Goal: Task Accomplishment & Management: Manage account settings

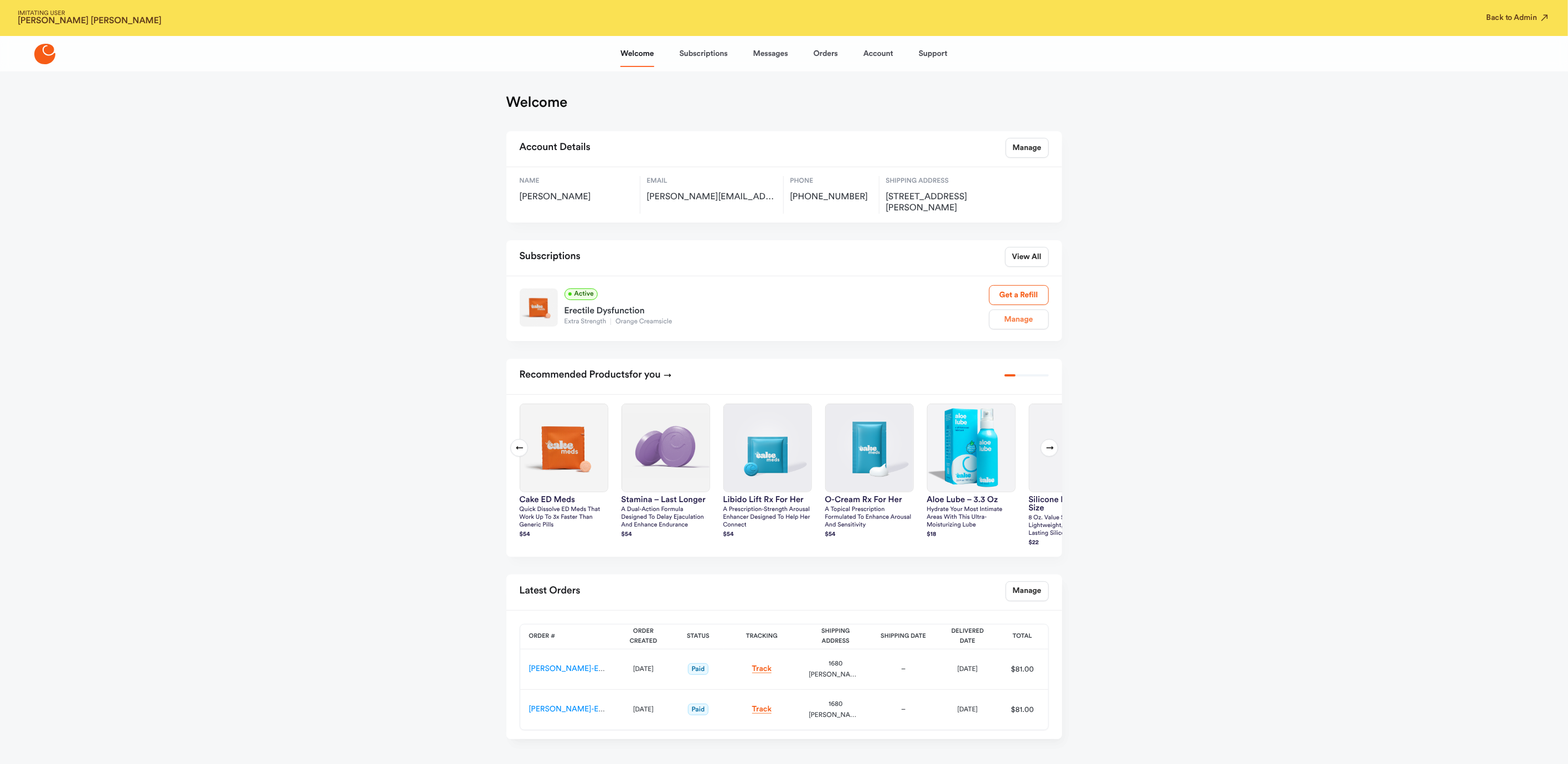
click at [1007, 311] on link "Manage" at bounding box center [1019, 319] width 60 height 20
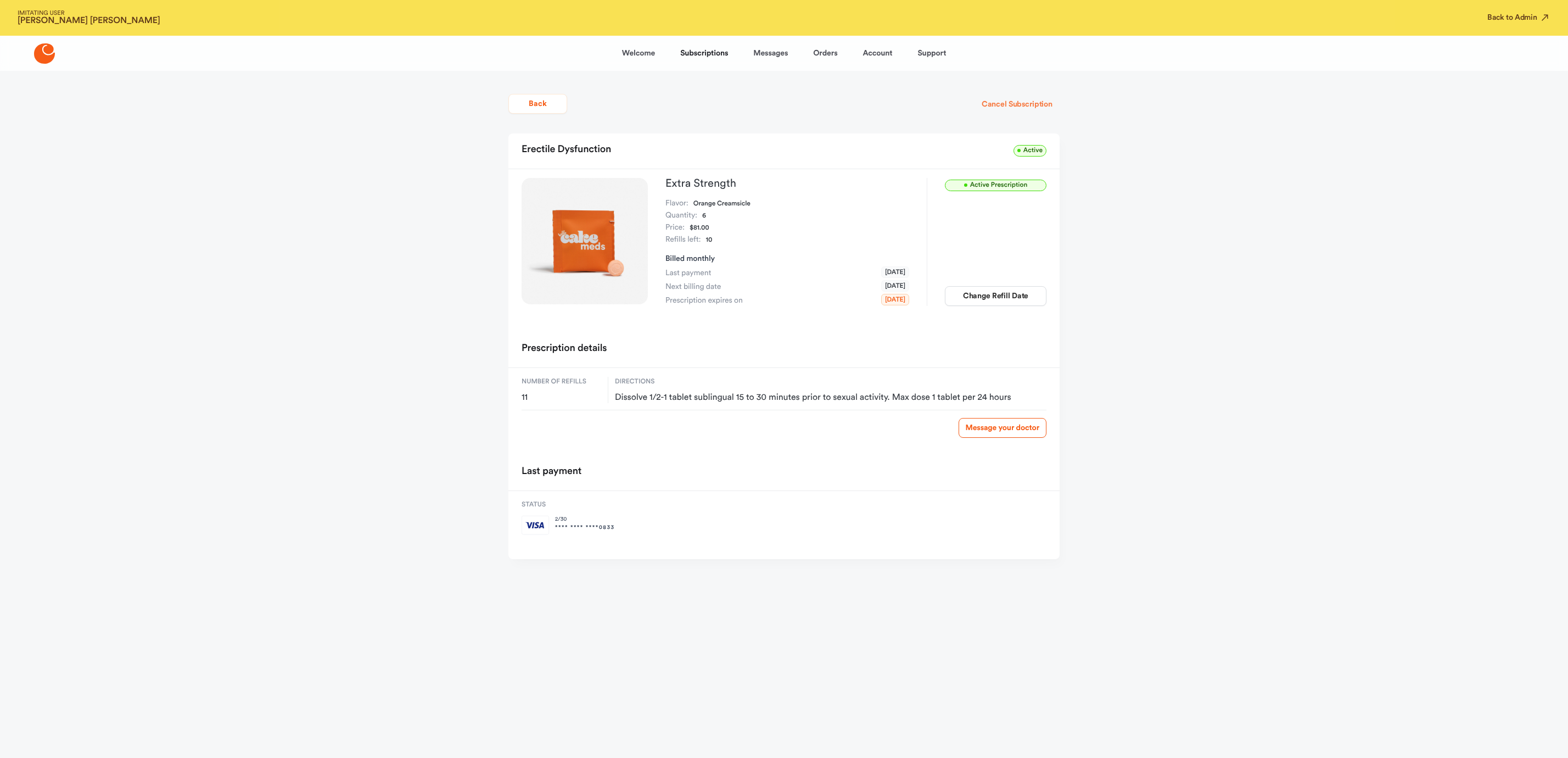
click at [1007, 101] on button "Cancel Subscription" at bounding box center [1017, 104] width 85 height 20
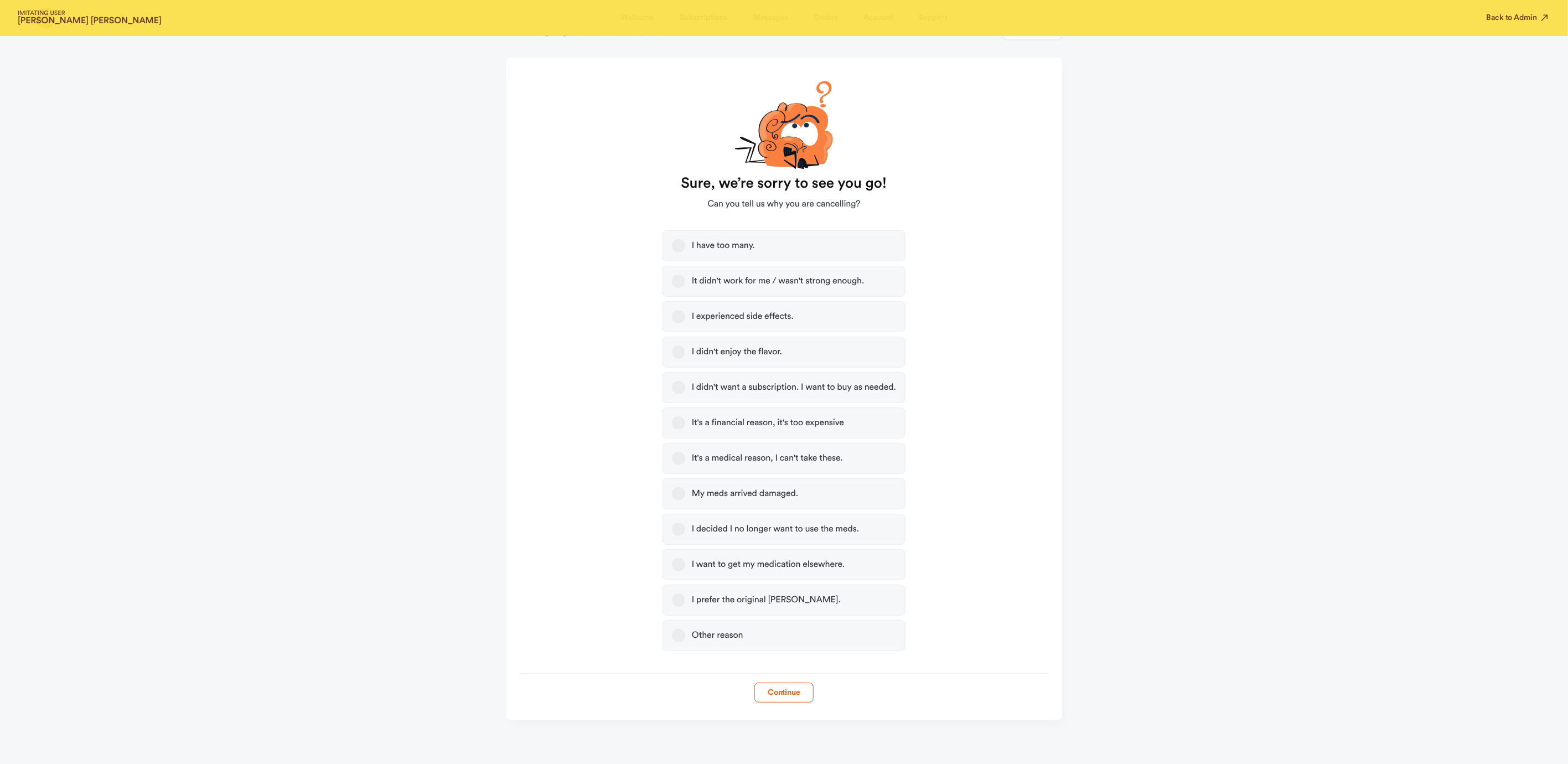
click at [679, 630] on button "Other reason" at bounding box center [678, 636] width 14 height 14
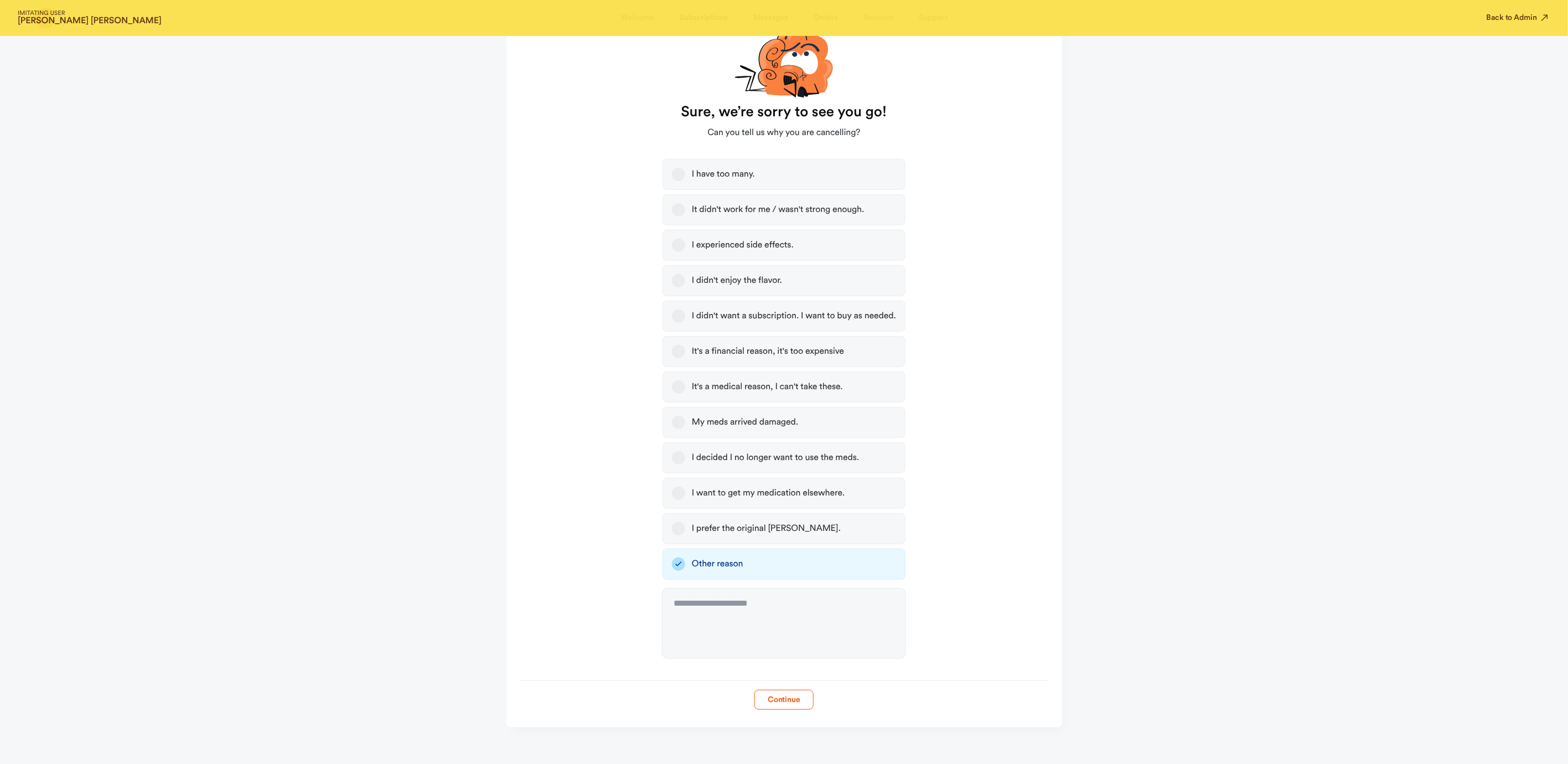
scroll to position [151, 0]
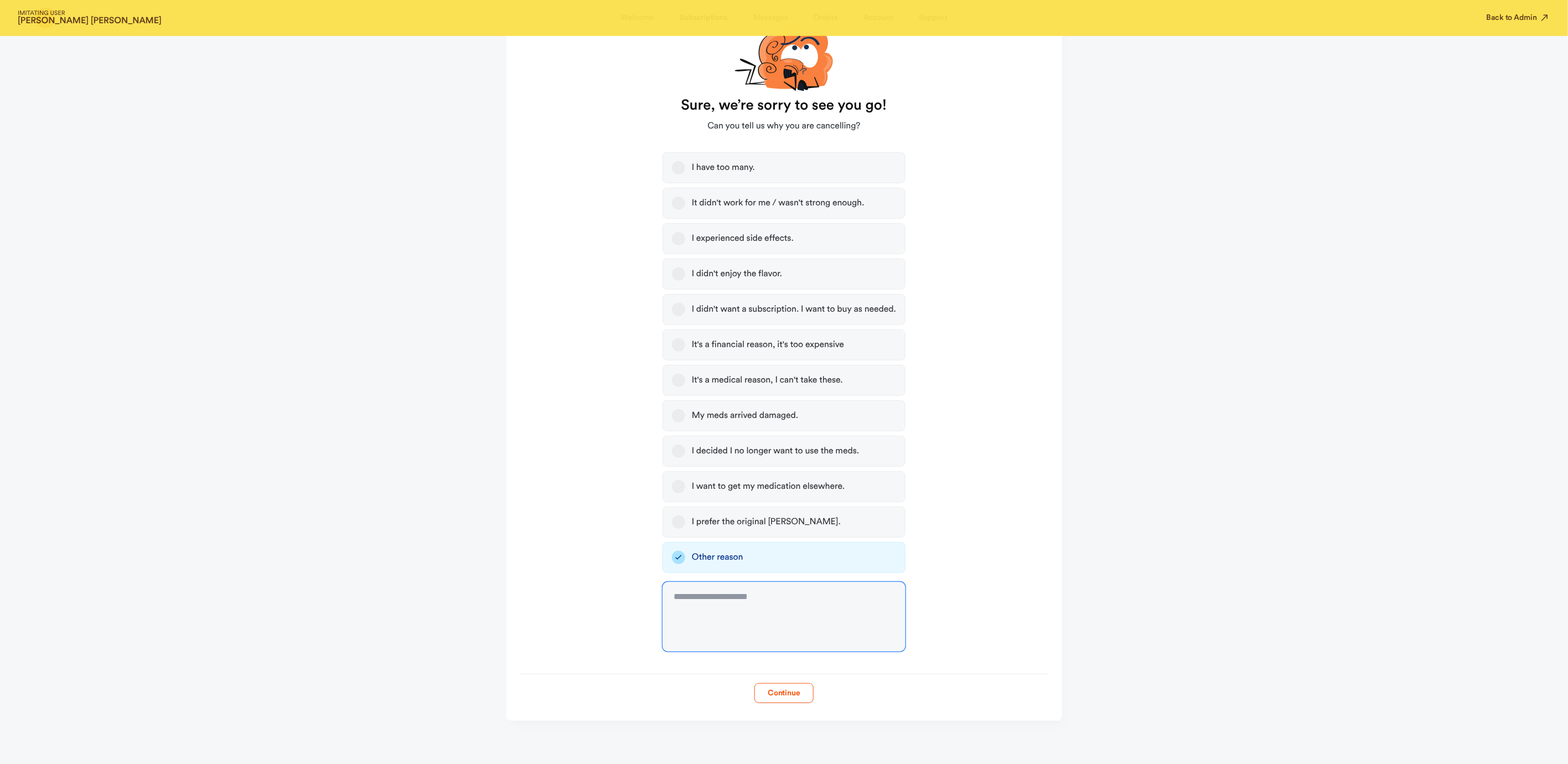
click at [754, 628] on textarea at bounding box center [784, 617] width 243 height 70
type textarea "**********"
drag, startPoint x: 774, startPoint y: 678, endPoint x: 779, endPoint y: 681, distance: 5.8
click at [775, 679] on form "**********" at bounding box center [784, 341] width 555 height 723
click at [794, 688] on button "Continue" at bounding box center [784, 692] width 59 height 20
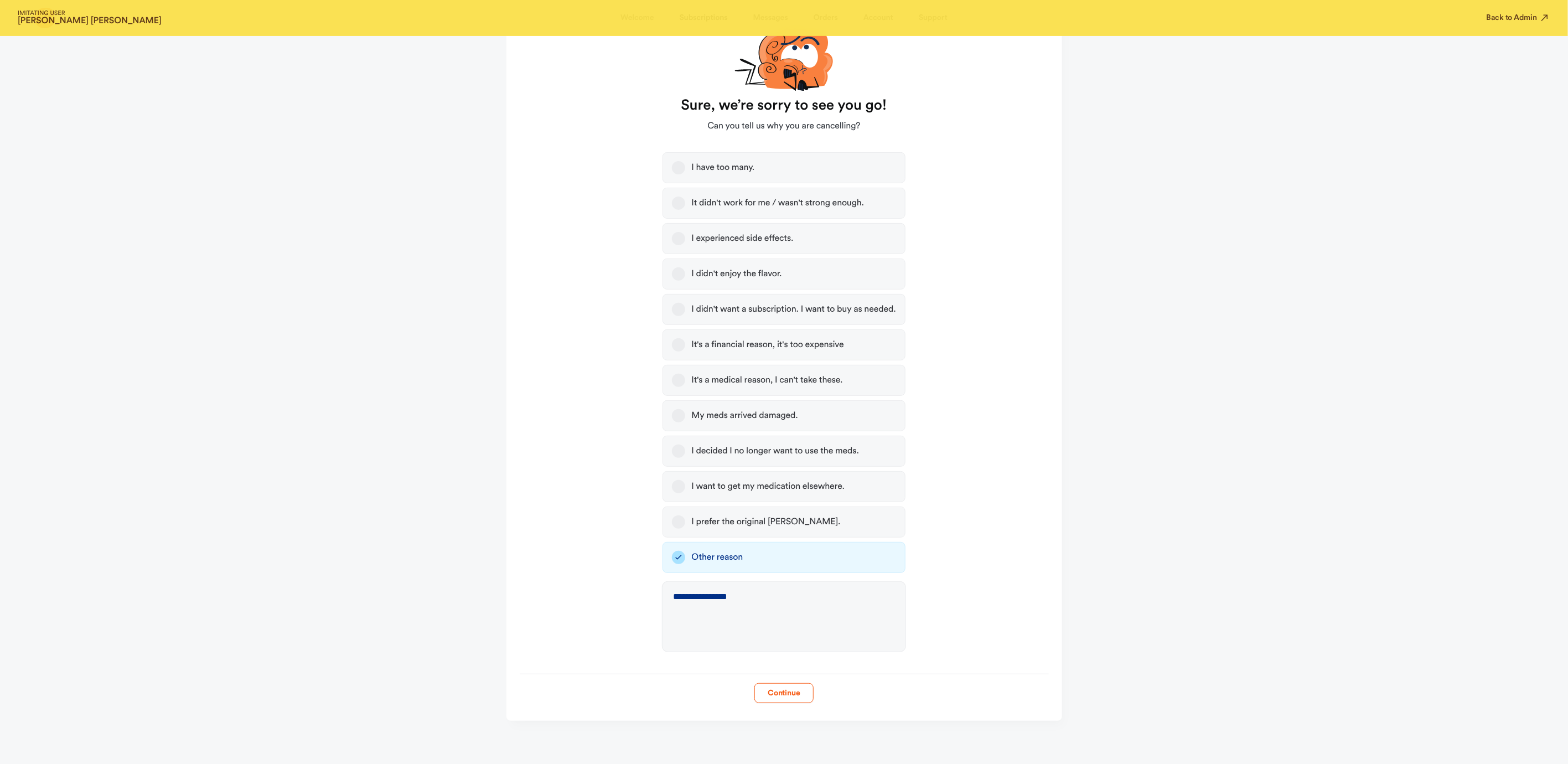
scroll to position [0, 0]
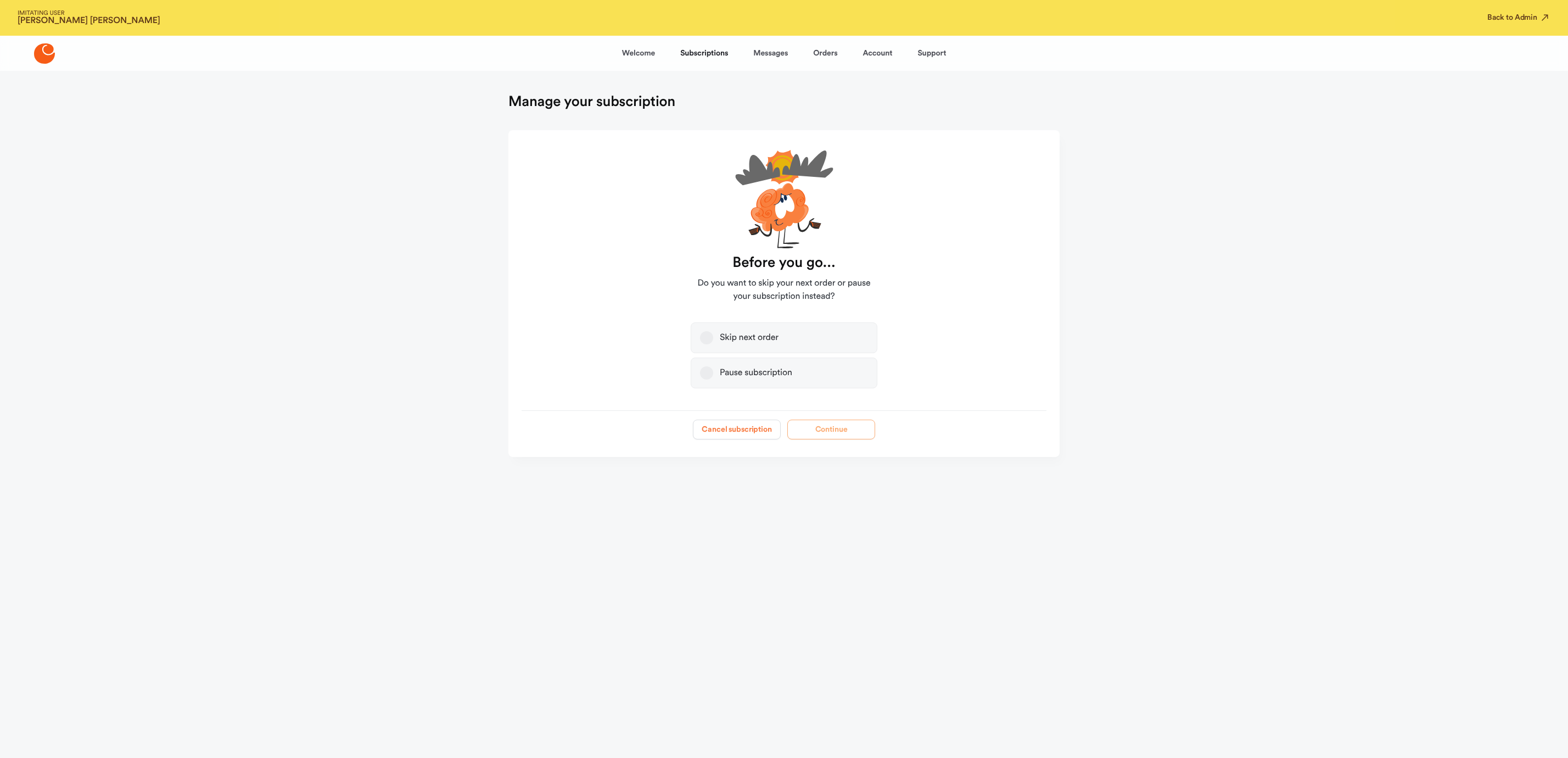
click at [717, 427] on button "Cancel subscription" at bounding box center [737, 429] width 88 height 20
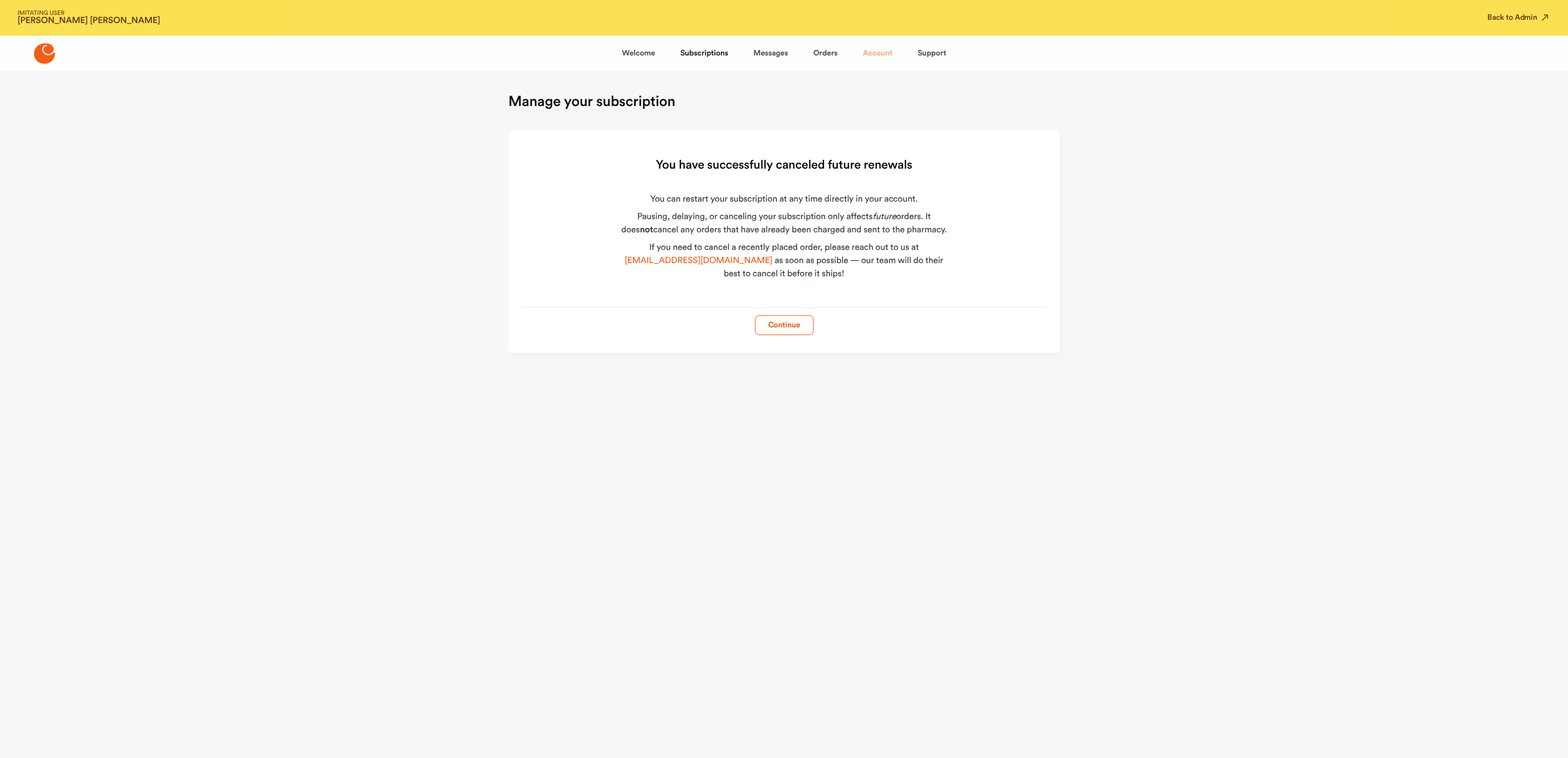
click at [870, 51] on link "Account" at bounding box center [877, 53] width 30 height 26
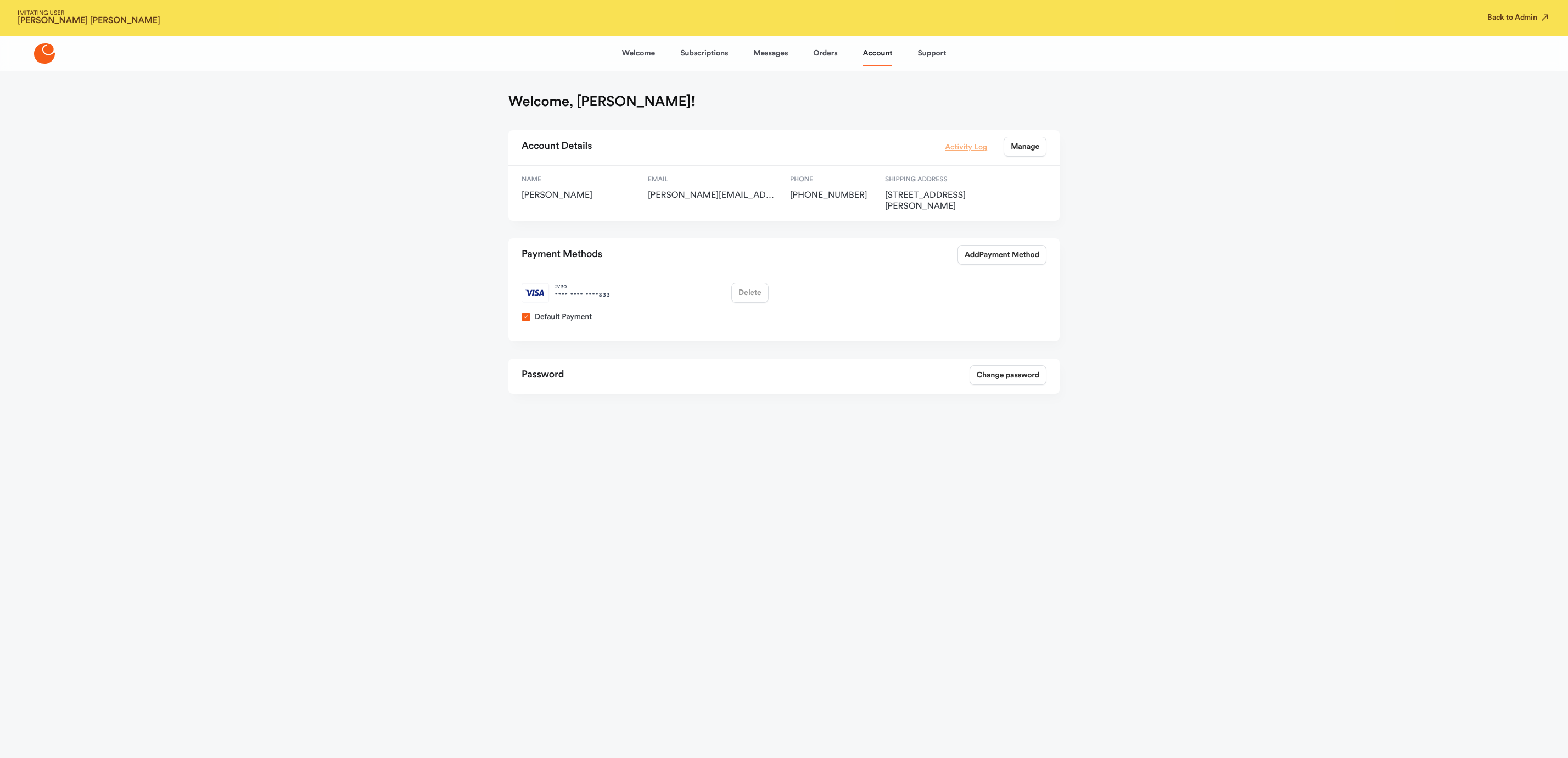
click at [956, 150] on link "Activity Log" at bounding box center [966, 147] width 42 height 12
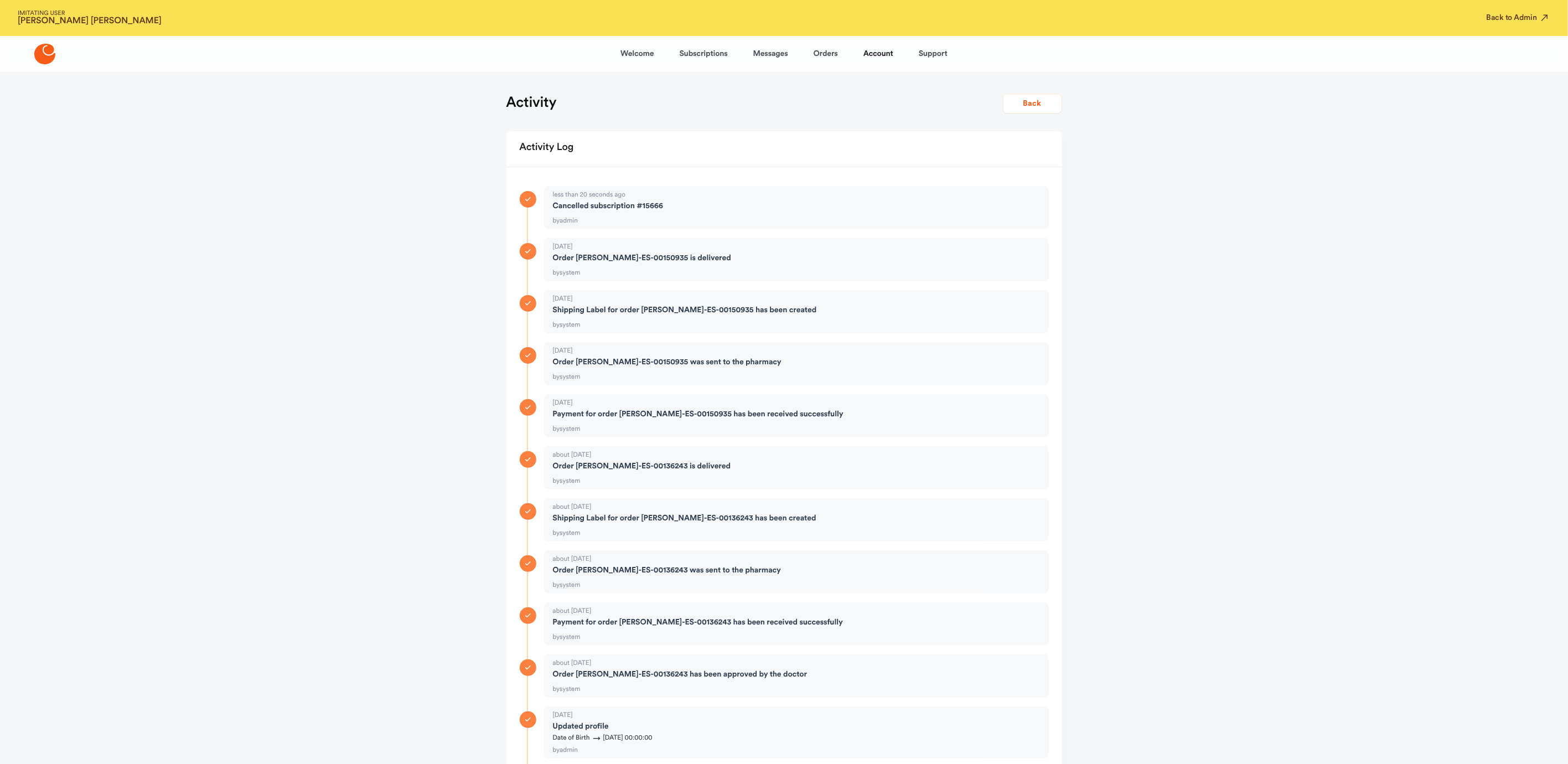
click at [814, 42] on link "Orders" at bounding box center [825, 53] width 24 height 27
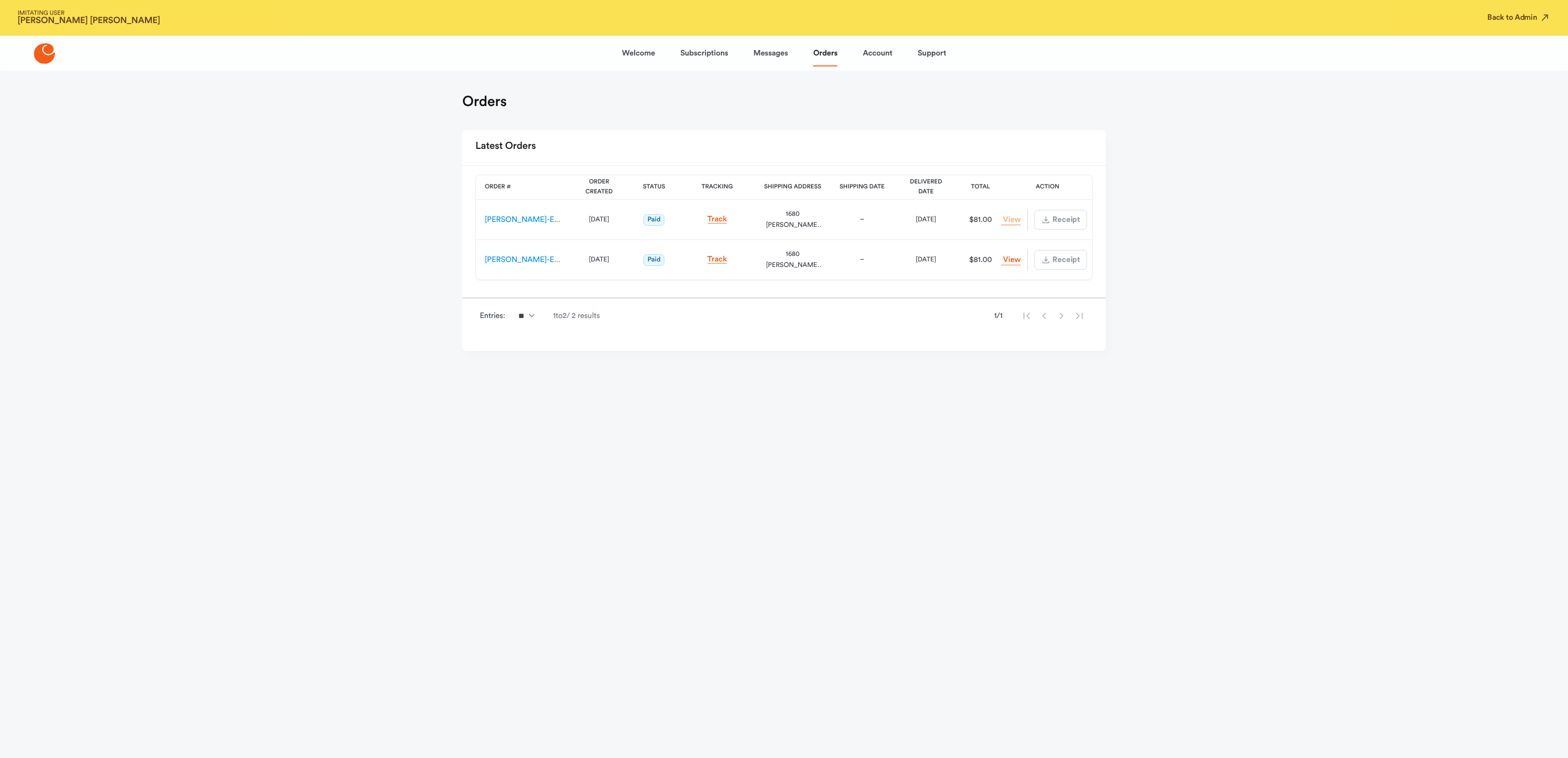
click at [1014, 218] on link "View Order" at bounding box center [1010, 220] width 20 height 10
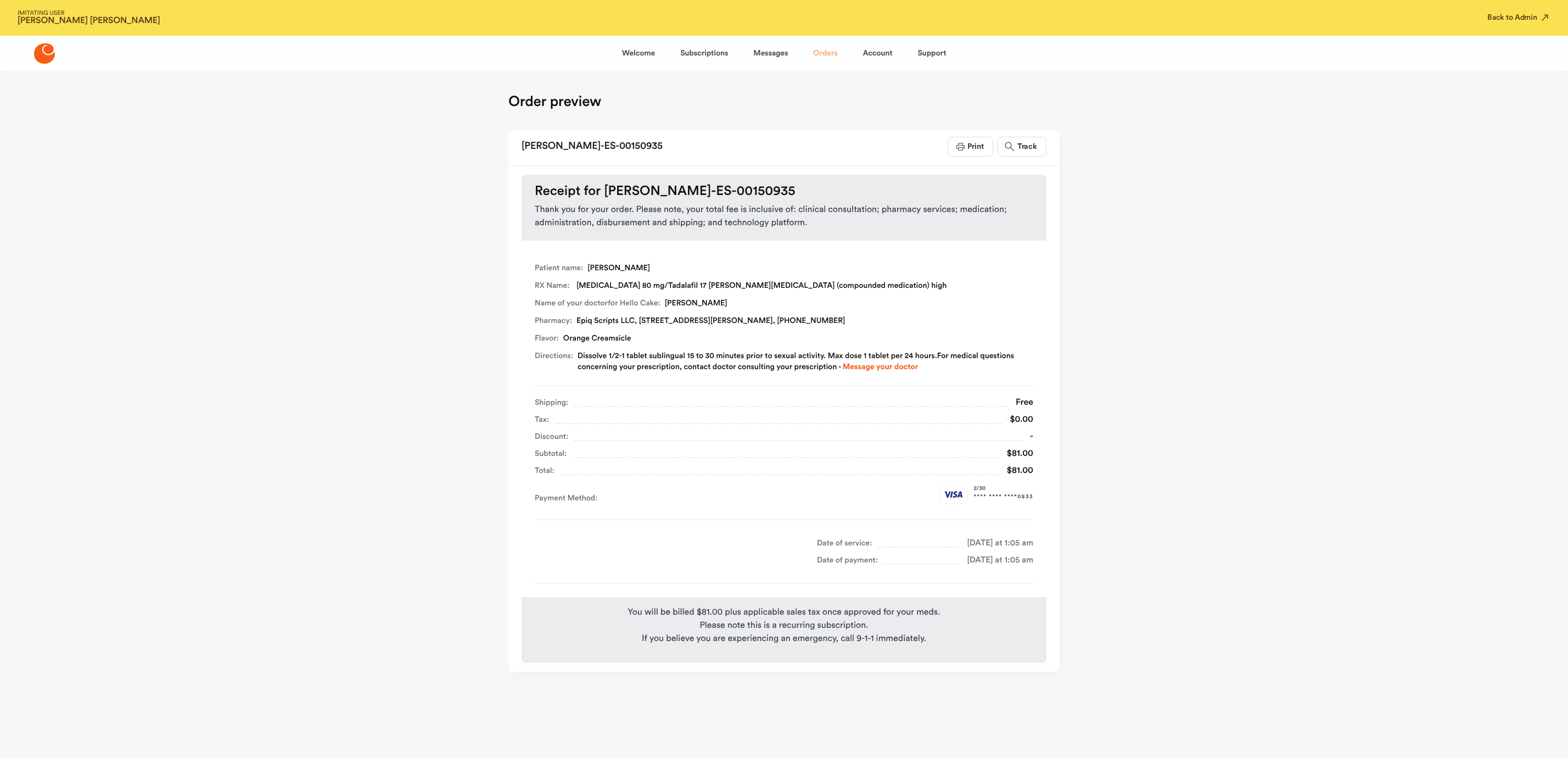
click at [830, 51] on link "Orders" at bounding box center [825, 53] width 24 height 26
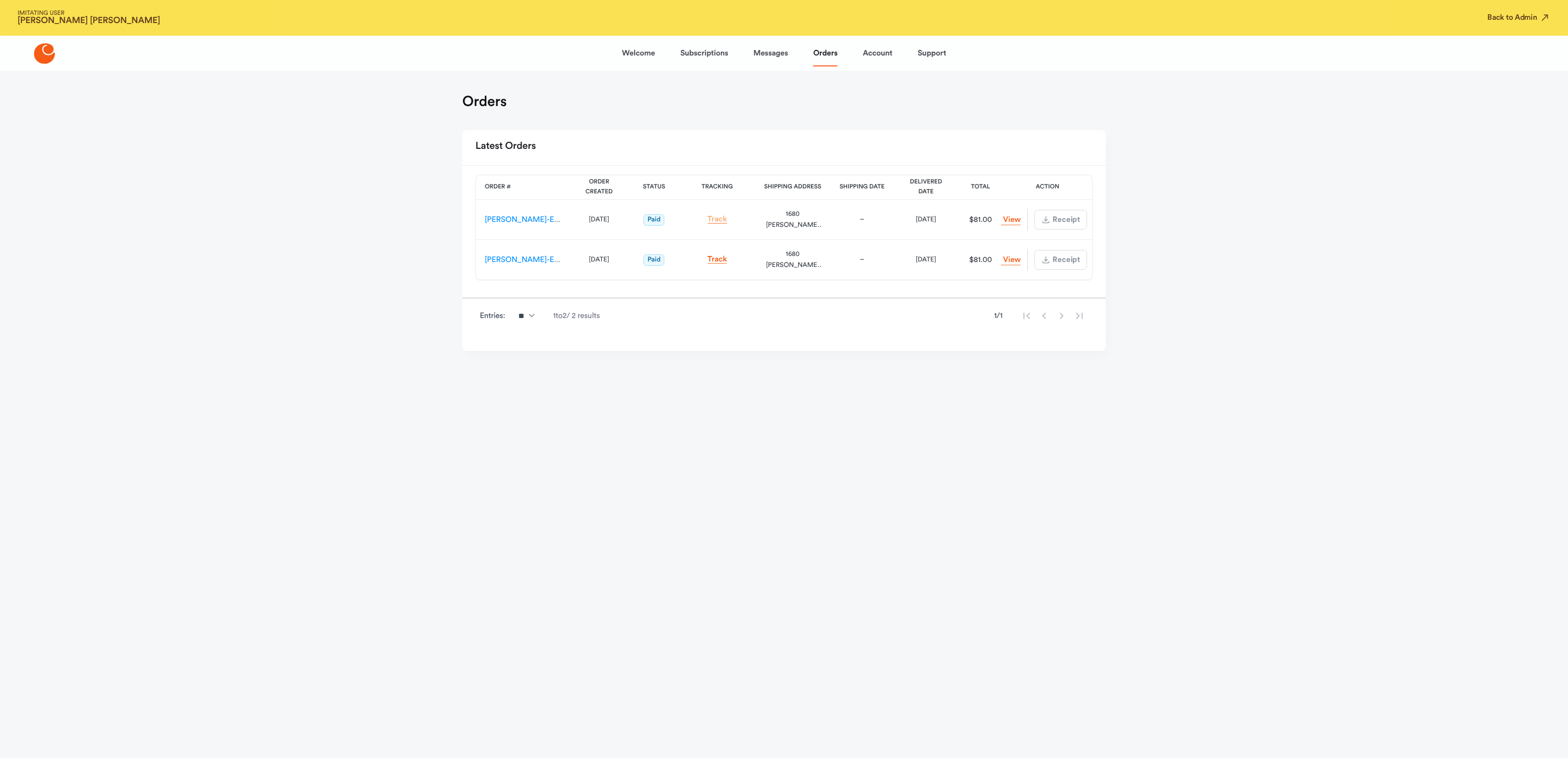
click at [715, 219] on link "Track" at bounding box center [717, 220] width 20 height 8
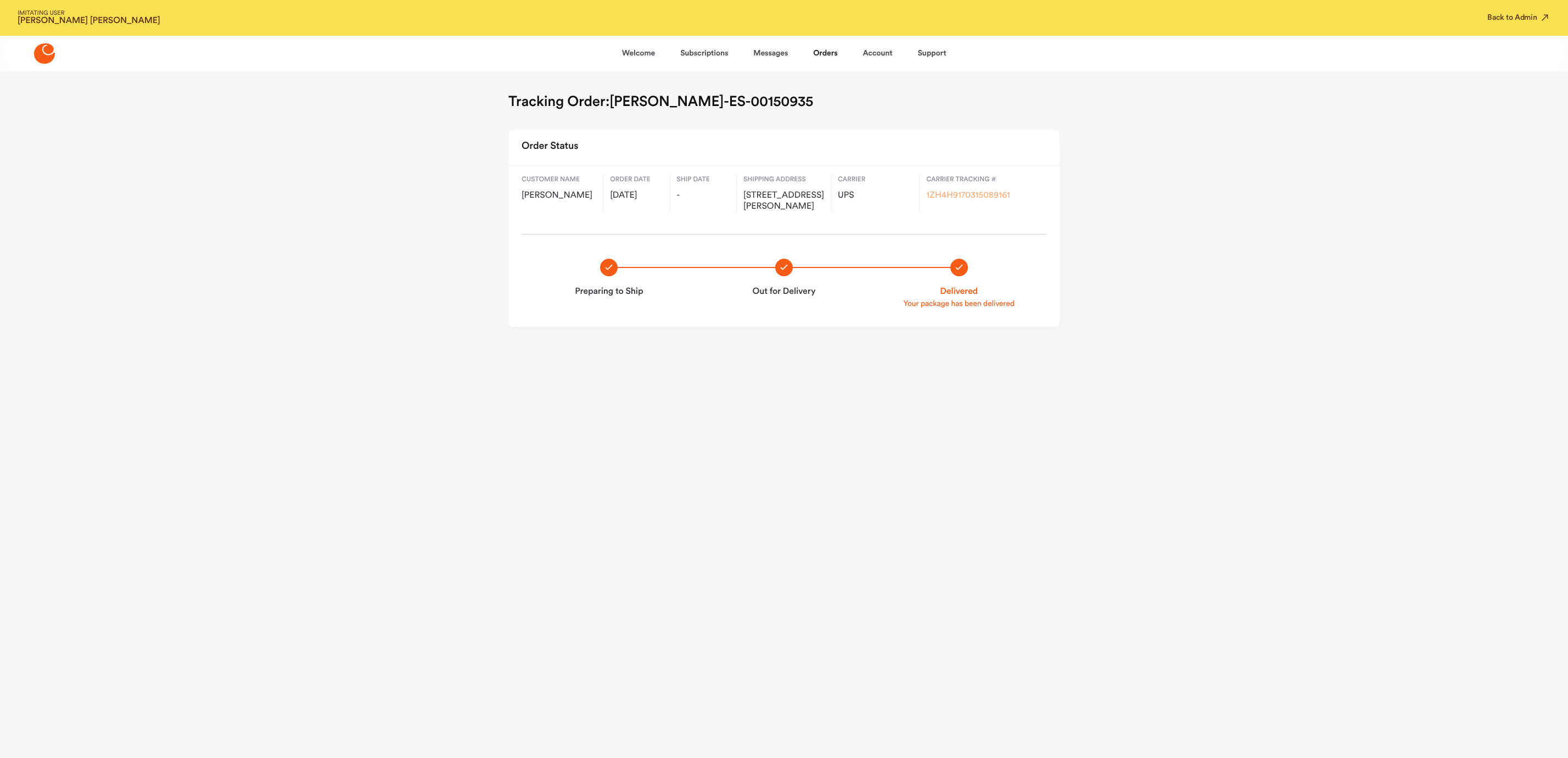
click at [969, 199] on link "1ZH4H9170315089161" at bounding box center [968, 195] width 83 height 8
click at [883, 50] on link "Account" at bounding box center [877, 53] width 30 height 26
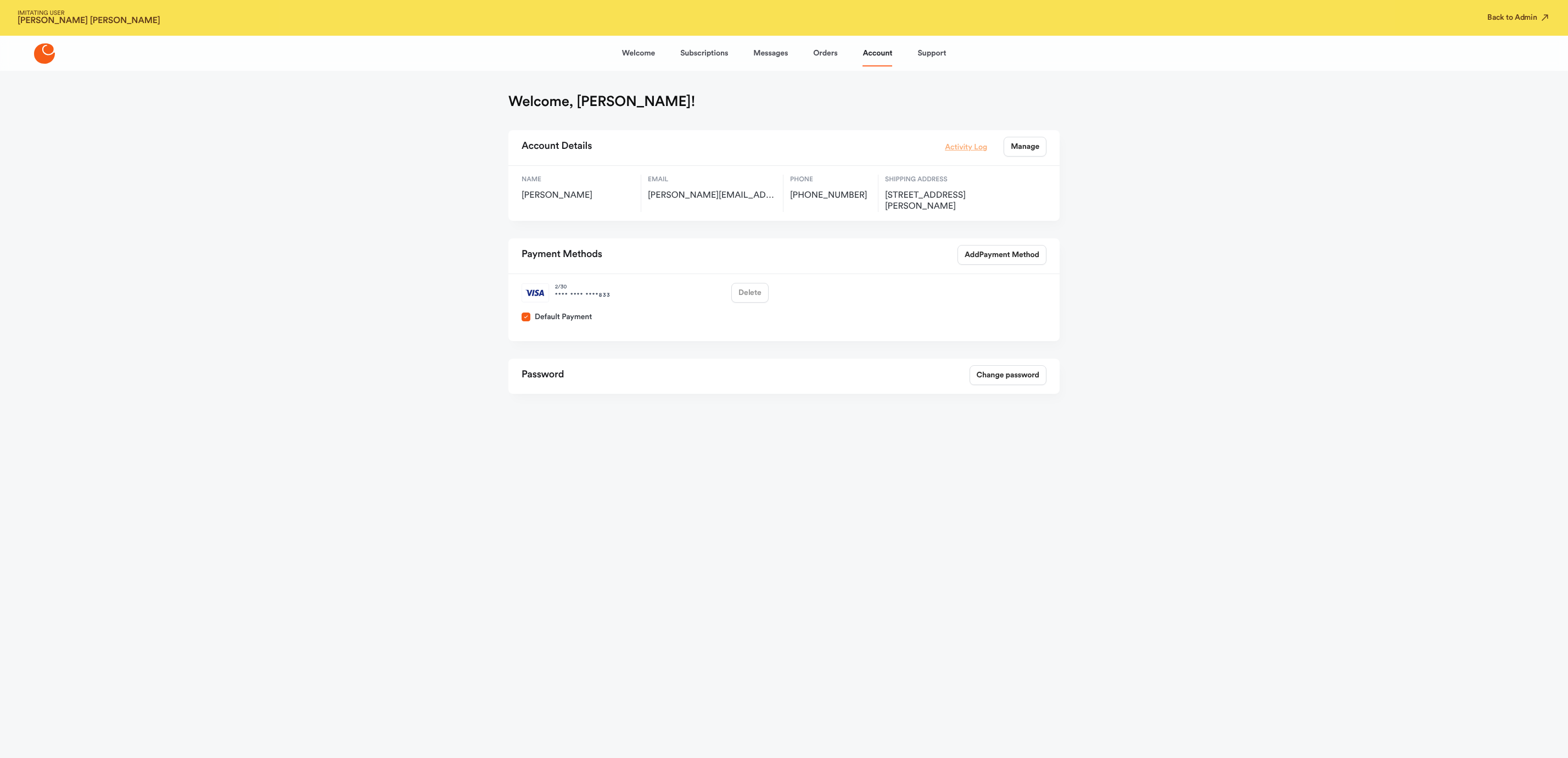
click at [966, 147] on link "Activity Log" at bounding box center [966, 147] width 42 height 12
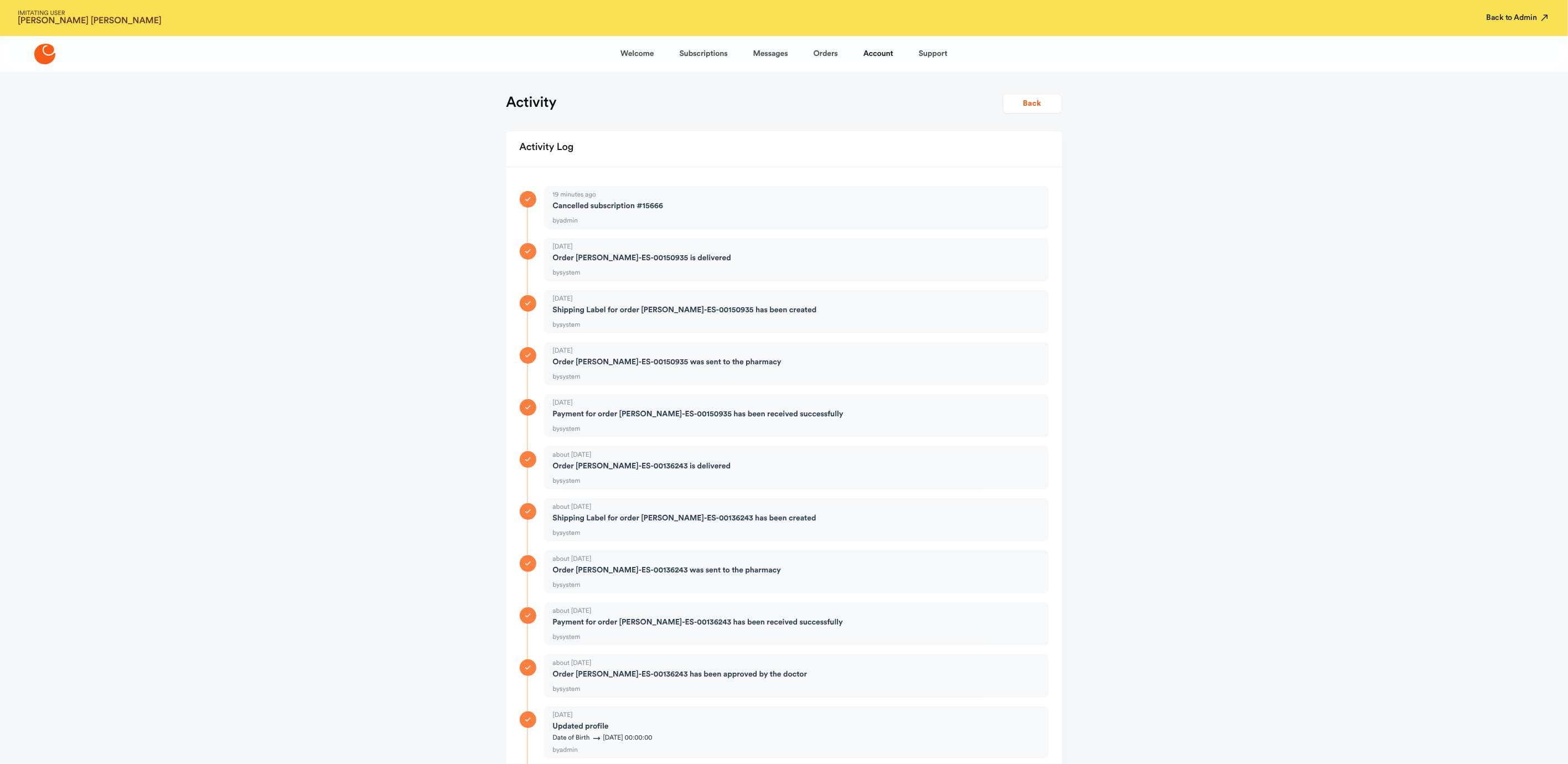
click at [1499, 20] on button "Back to Admin" at bounding box center [1518, 17] width 63 height 11
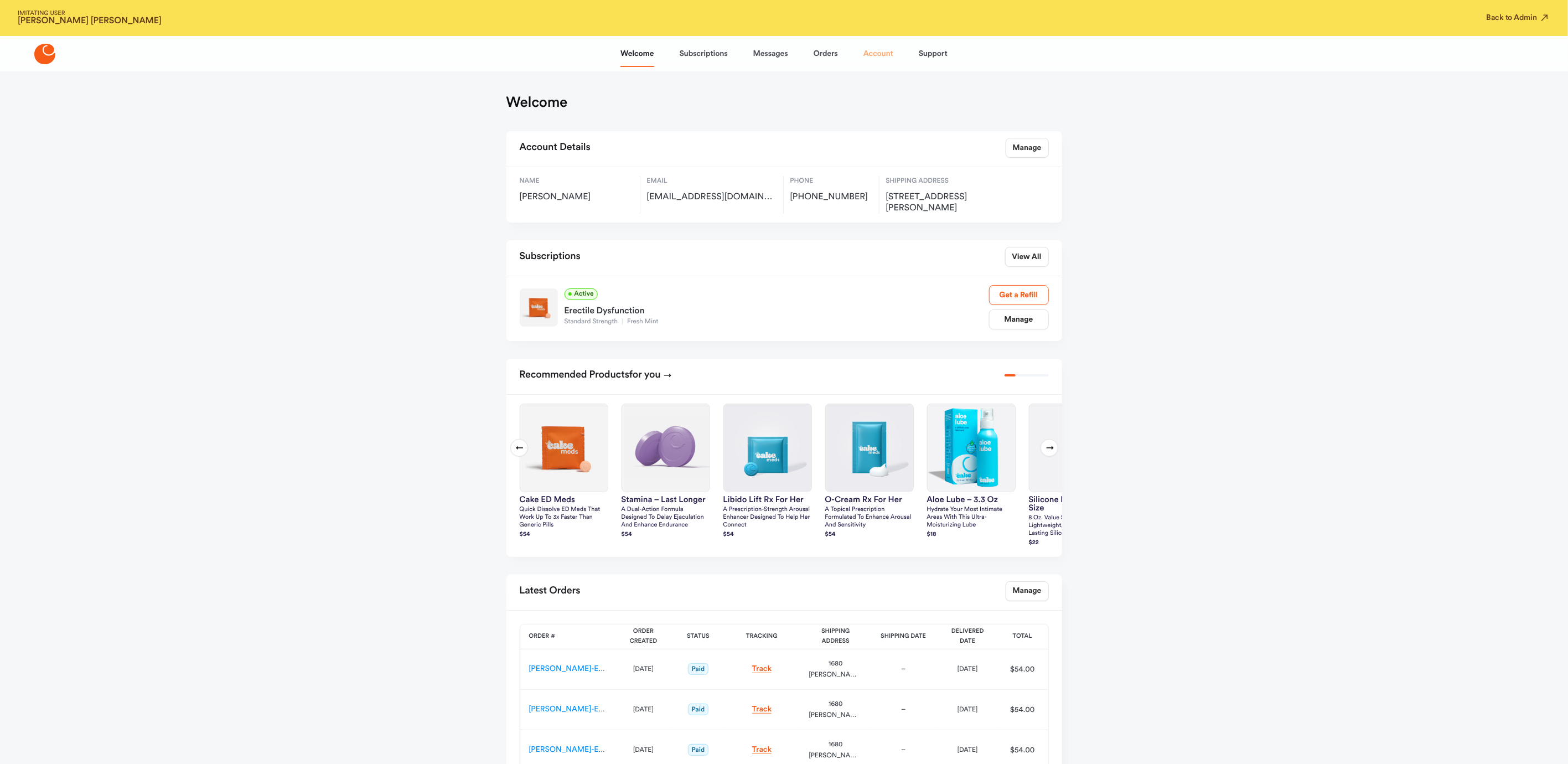
click at [874, 44] on link "Account" at bounding box center [878, 53] width 30 height 27
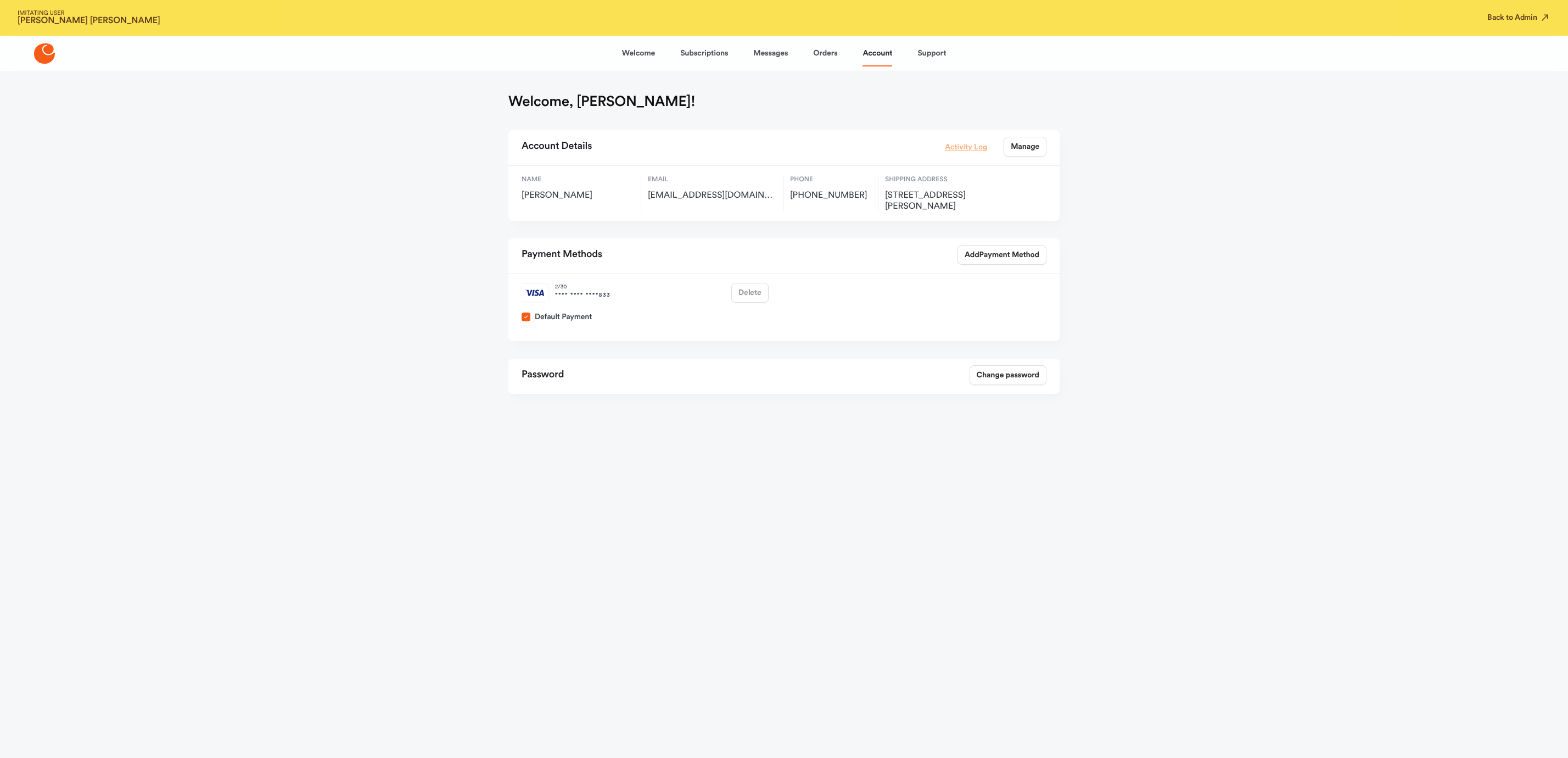
click at [953, 143] on link "Activity Log" at bounding box center [966, 147] width 42 height 12
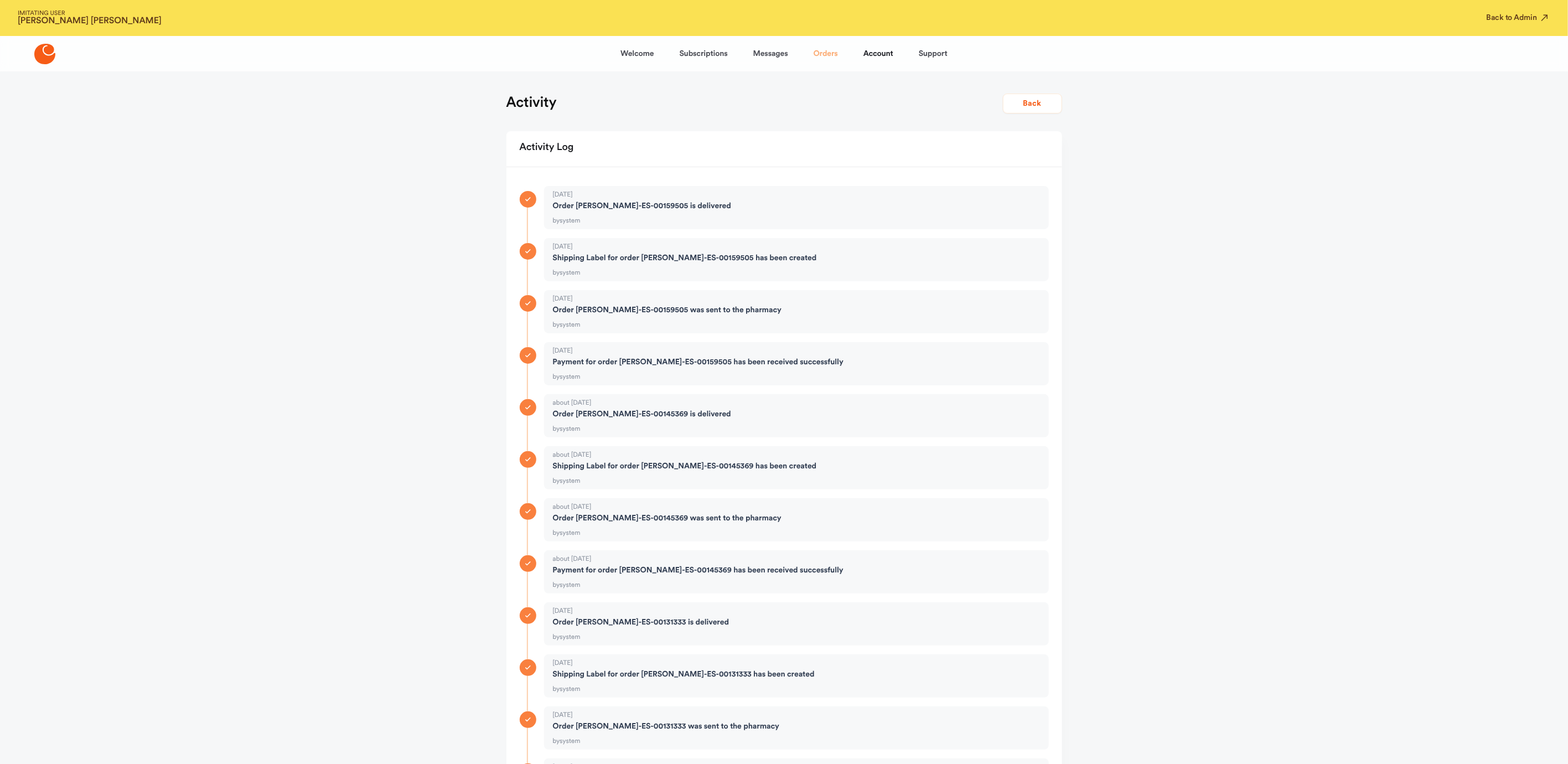
click at [824, 51] on link "Orders" at bounding box center [825, 53] width 24 height 27
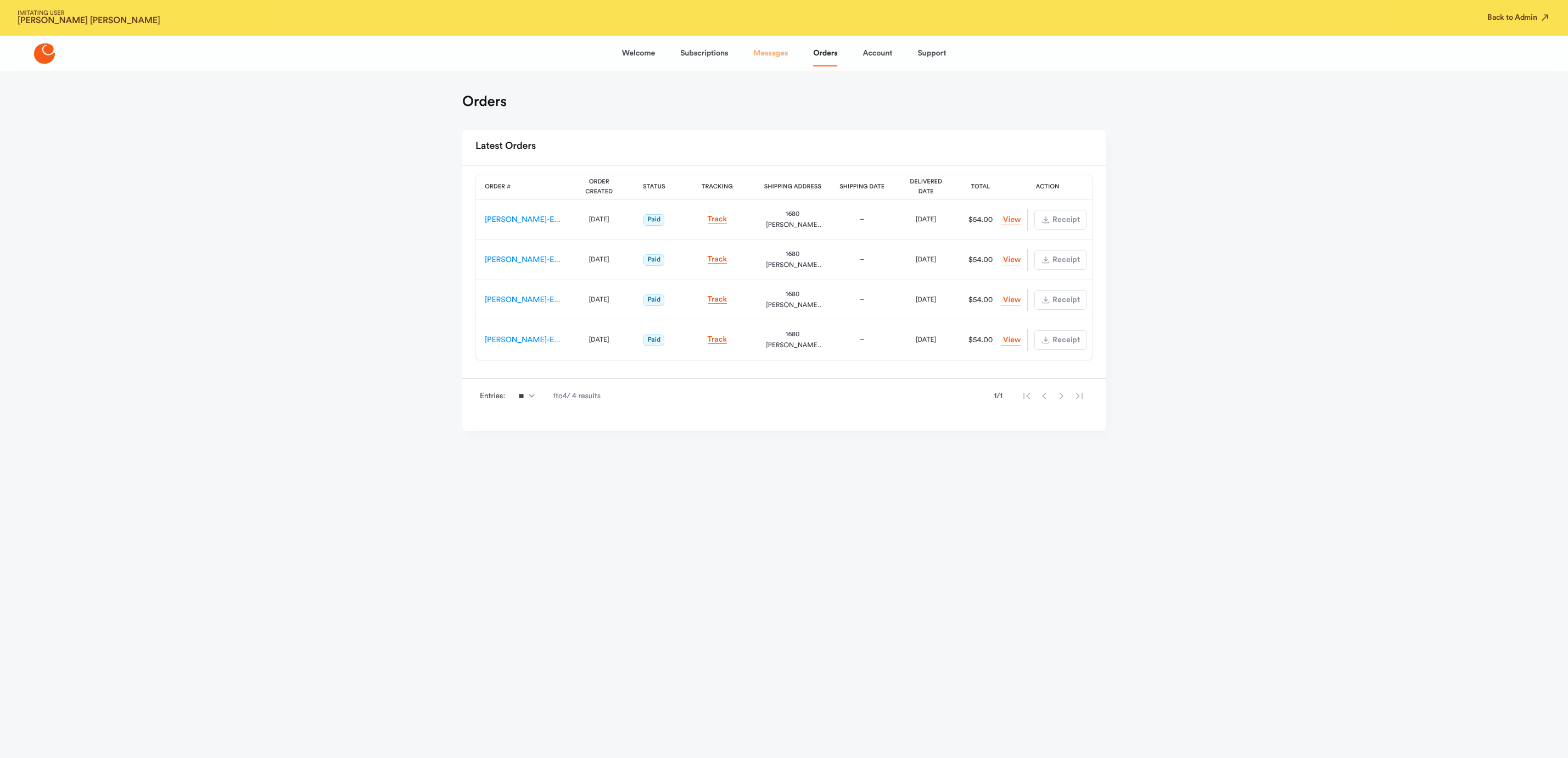
click at [761, 51] on link "Messages" at bounding box center [771, 53] width 35 height 26
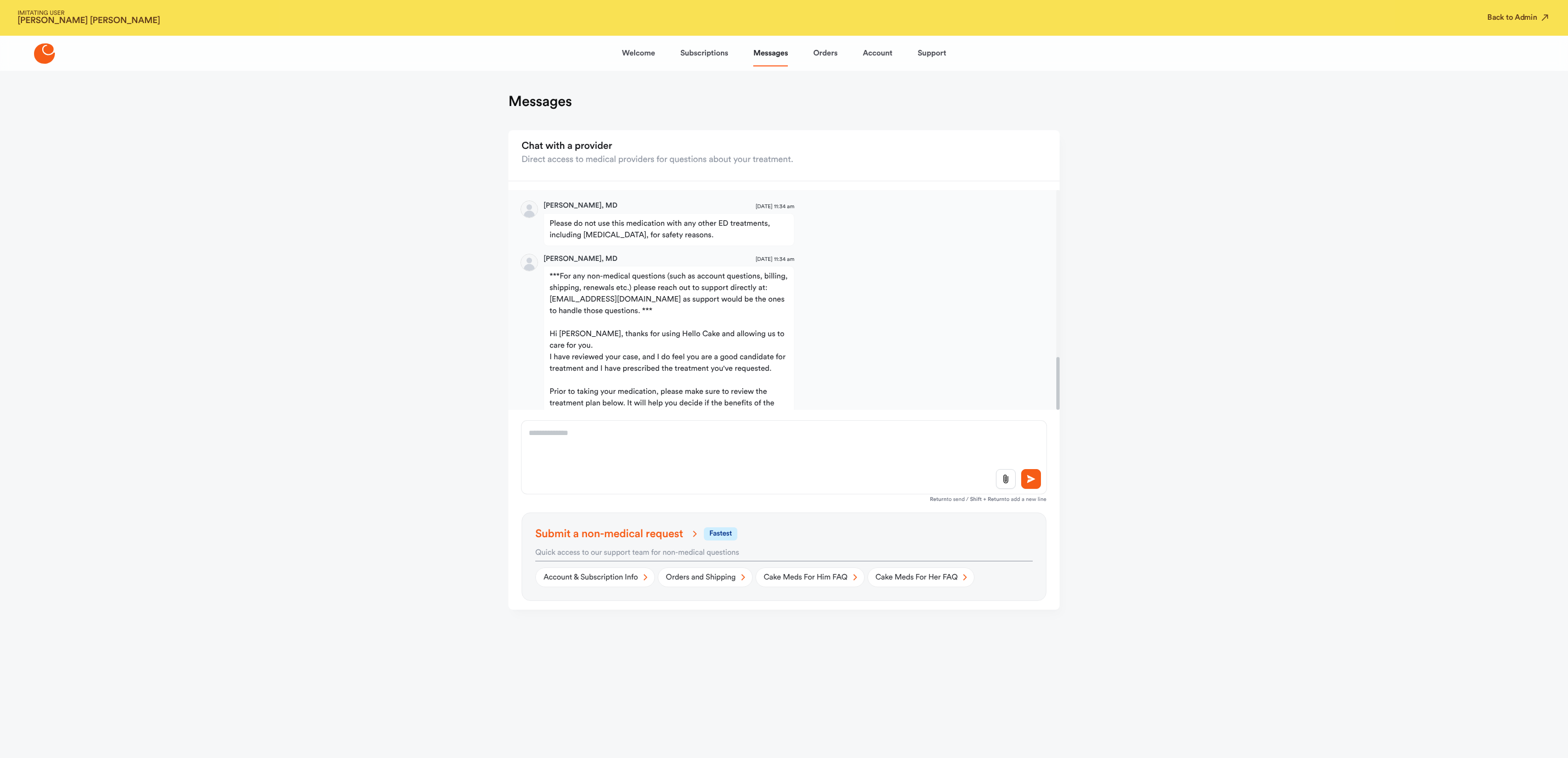
drag, startPoint x: 636, startPoint y: 52, endPoint x: 666, endPoint y: 52, distance: 30.0
click at [636, 52] on link "Welcome" at bounding box center [638, 53] width 33 height 26
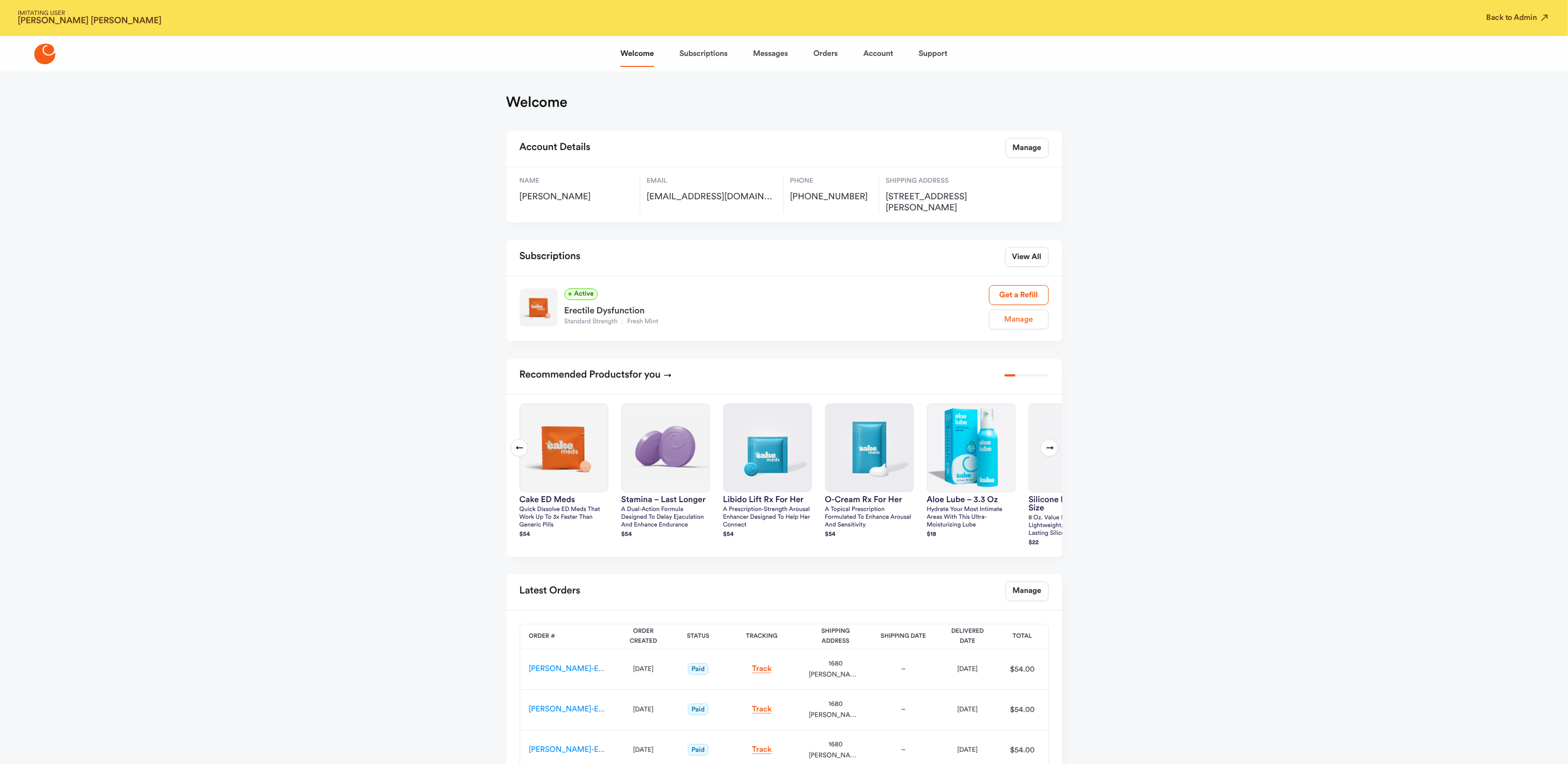
click at [1015, 322] on link "Manage" at bounding box center [1019, 319] width 60 height 20
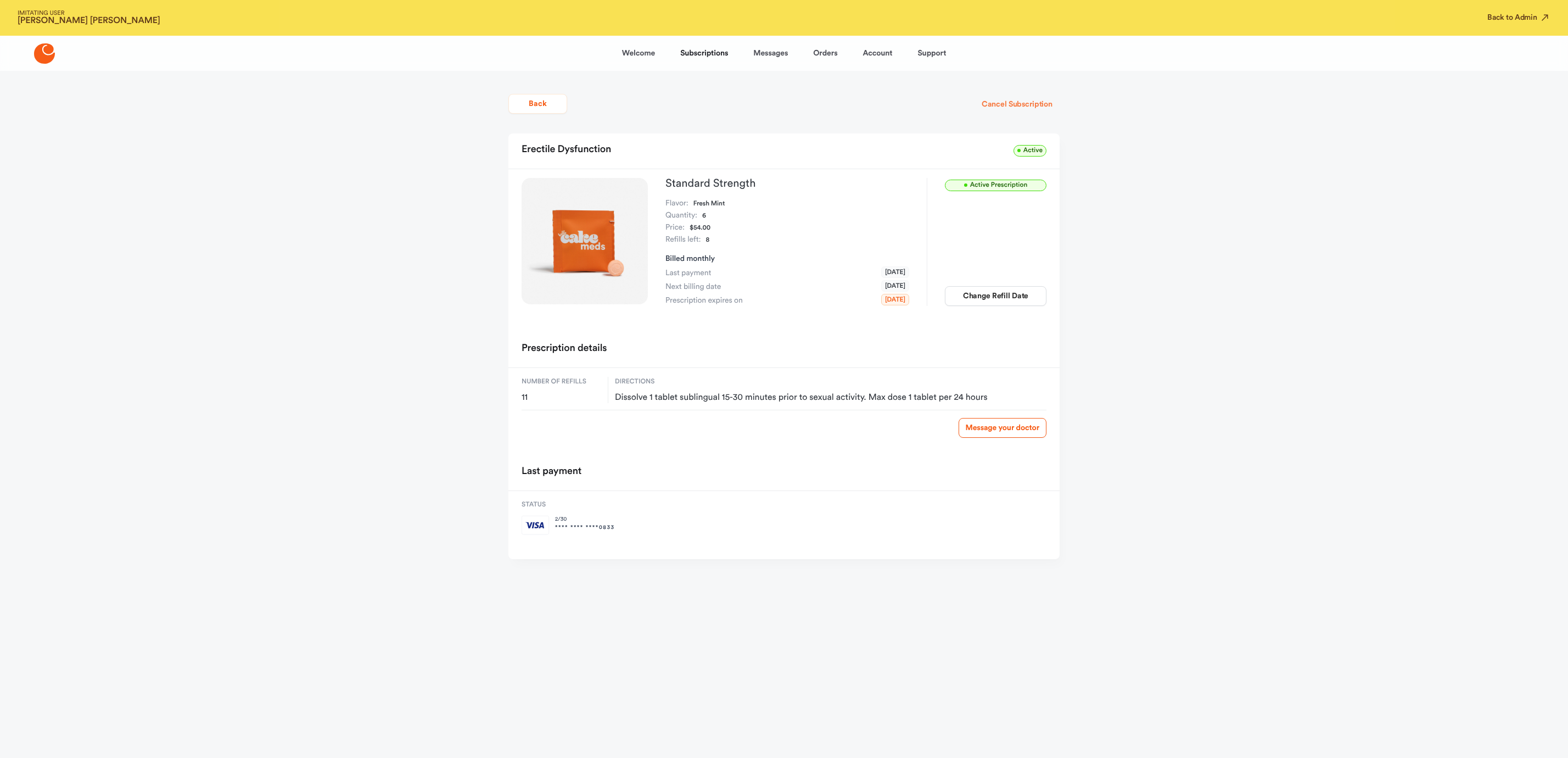
click at [1000, 104] on button "Cancel Subscription" at bounding box center [1017, 104] width 85 height 20
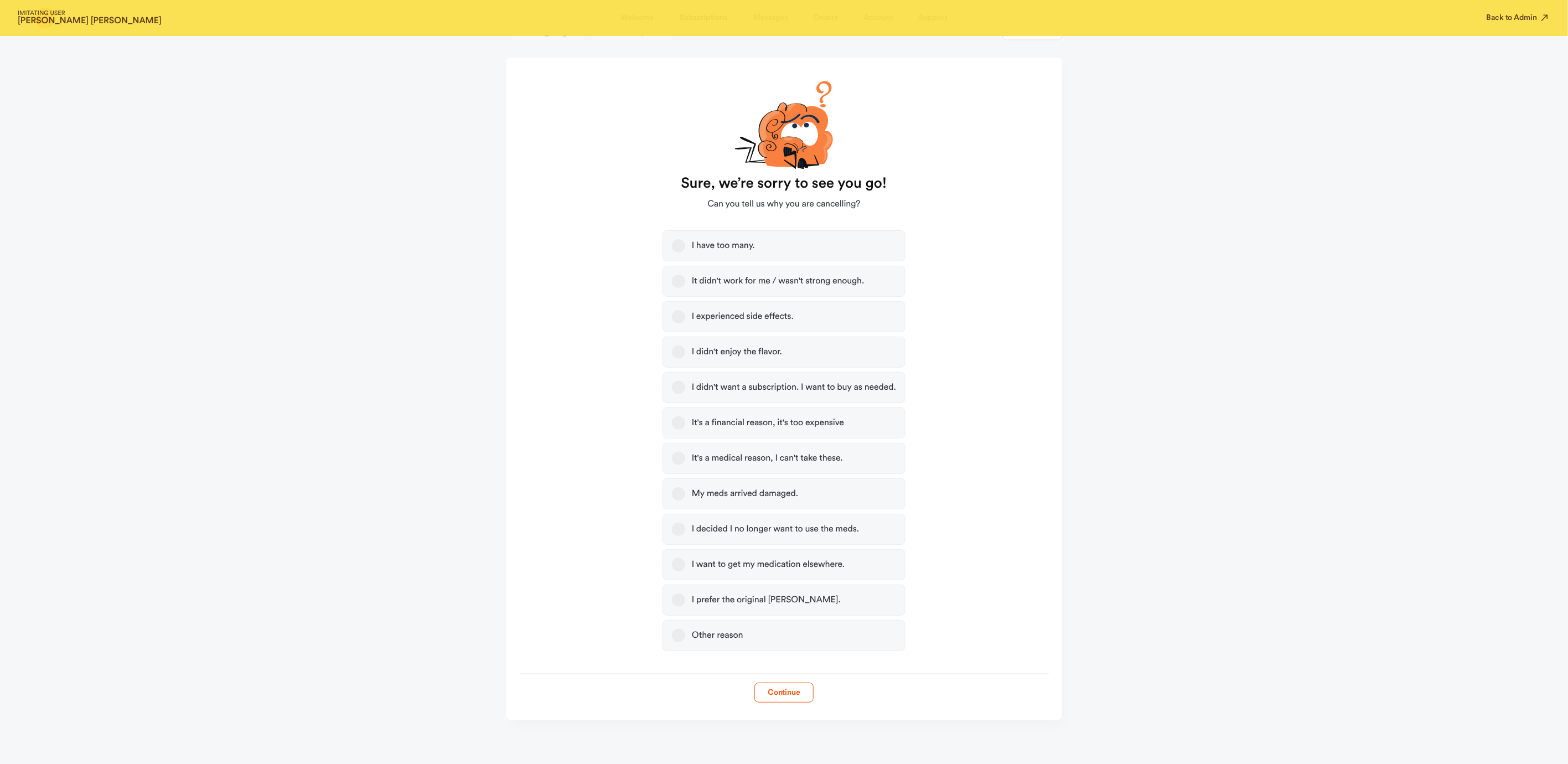
click at [680, 633] on button "Other reason" at bounding box center [678, 636] width 14 height 14
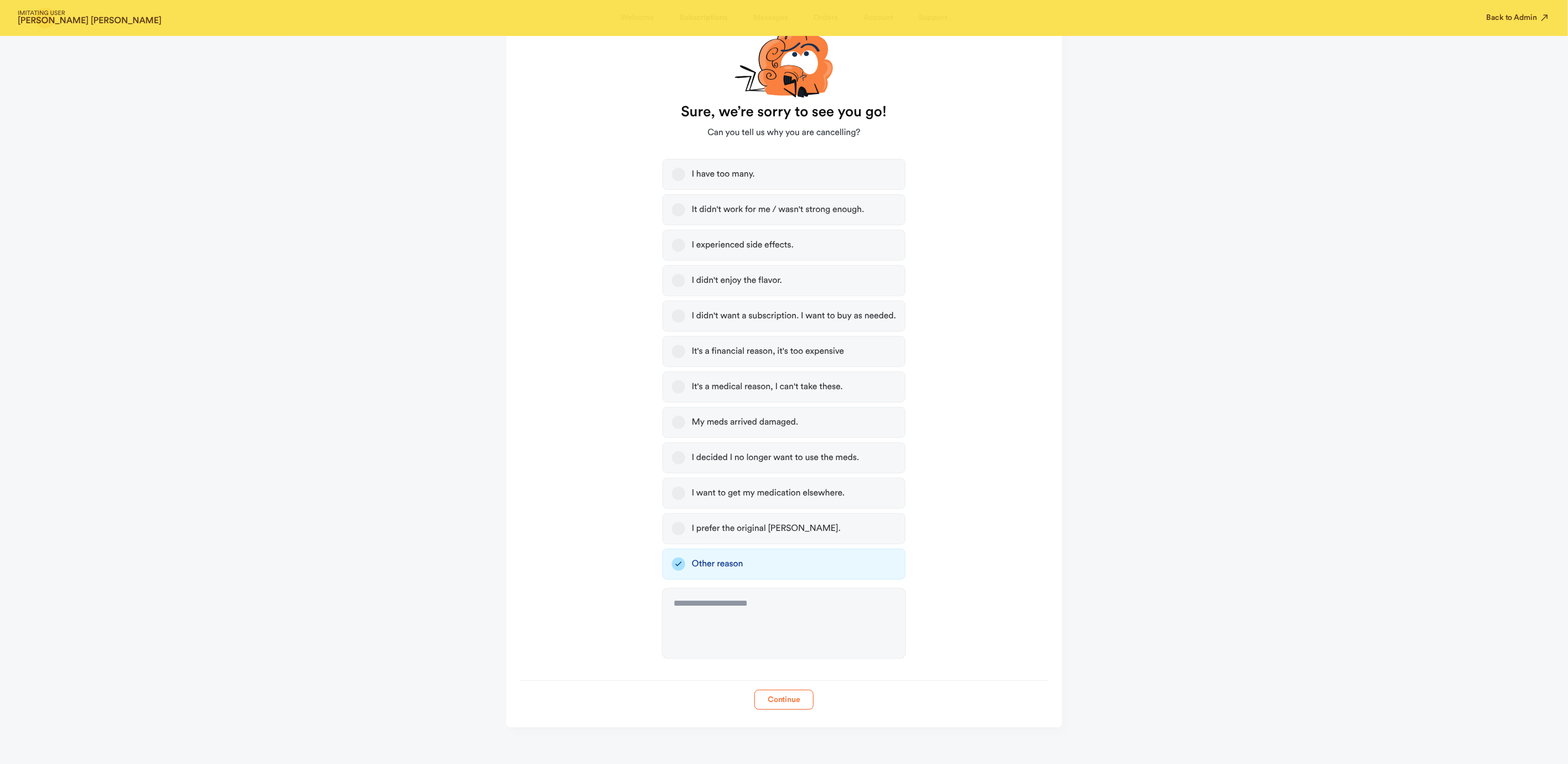
scroll to position [151, 0]
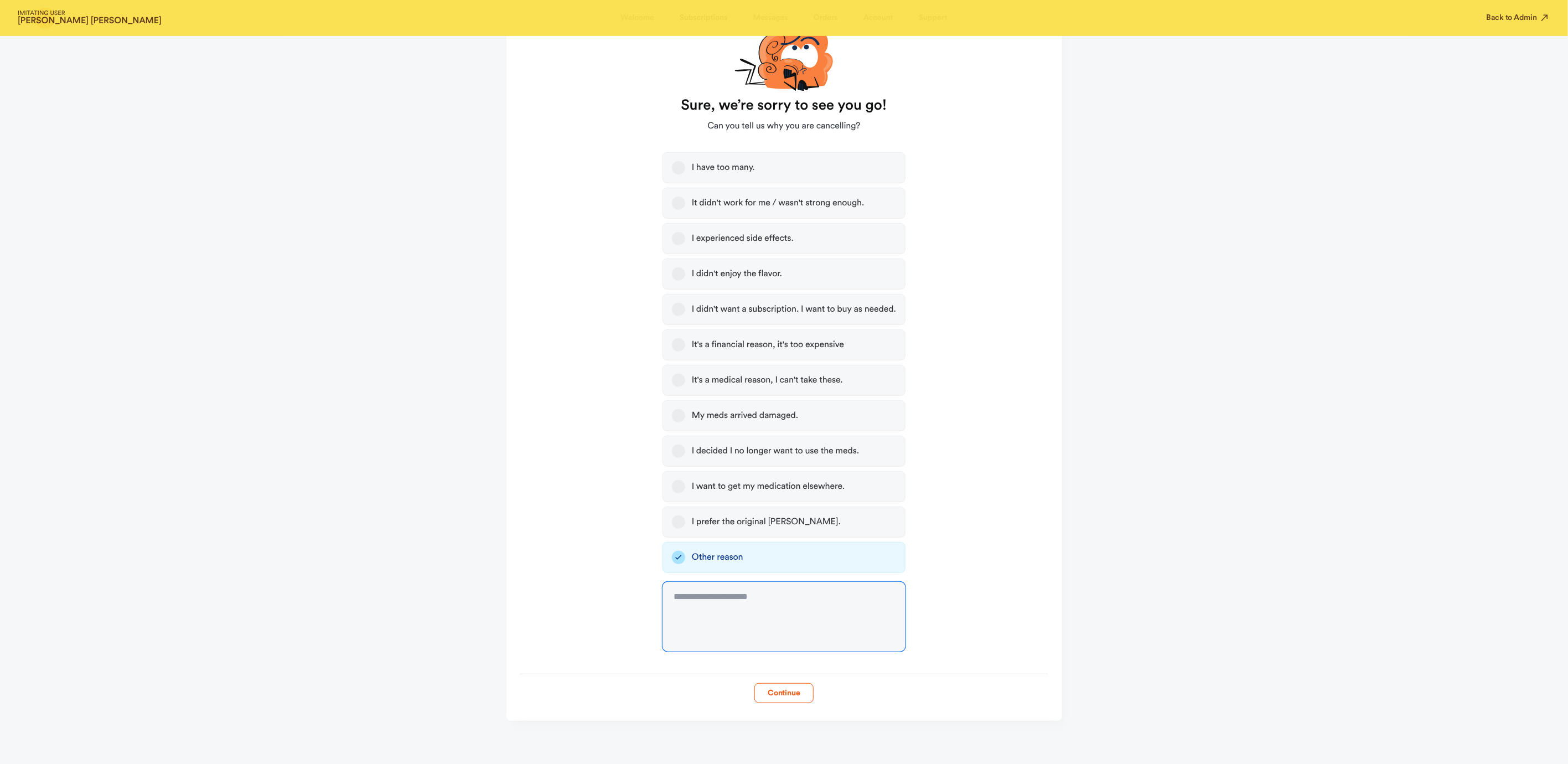
click at [759, 632] on textarea at bounding box center [784, 617] width 243 height 70
type textarea "**********"
click at [775, 690] on button "Continue" at bounding box center [784, 692] width 59 height 20
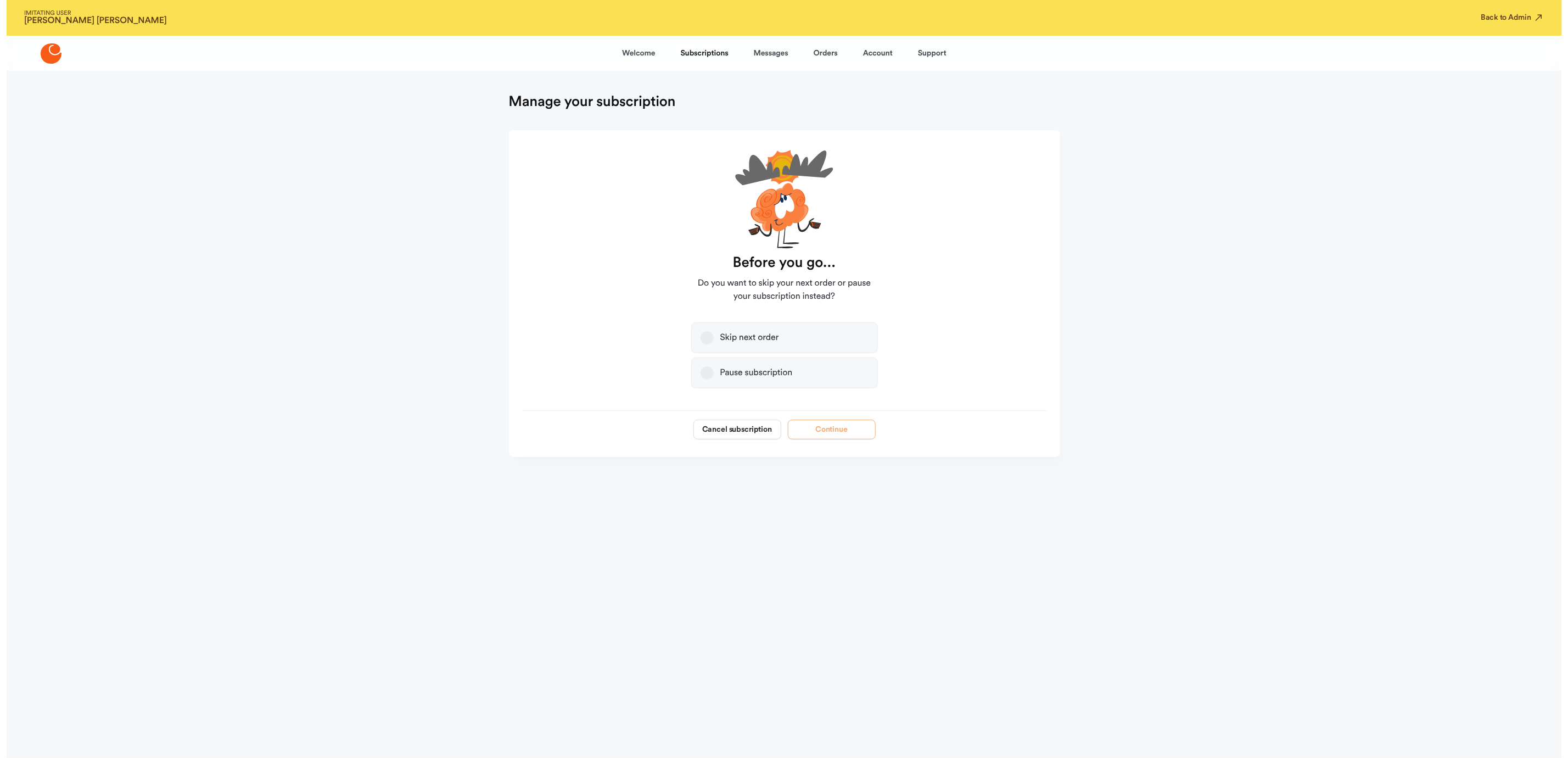
scroll to position [0, 0]
click at [730, 425] on button "Cancel subscription" at bounding box center [737, 429] width 88 height 20
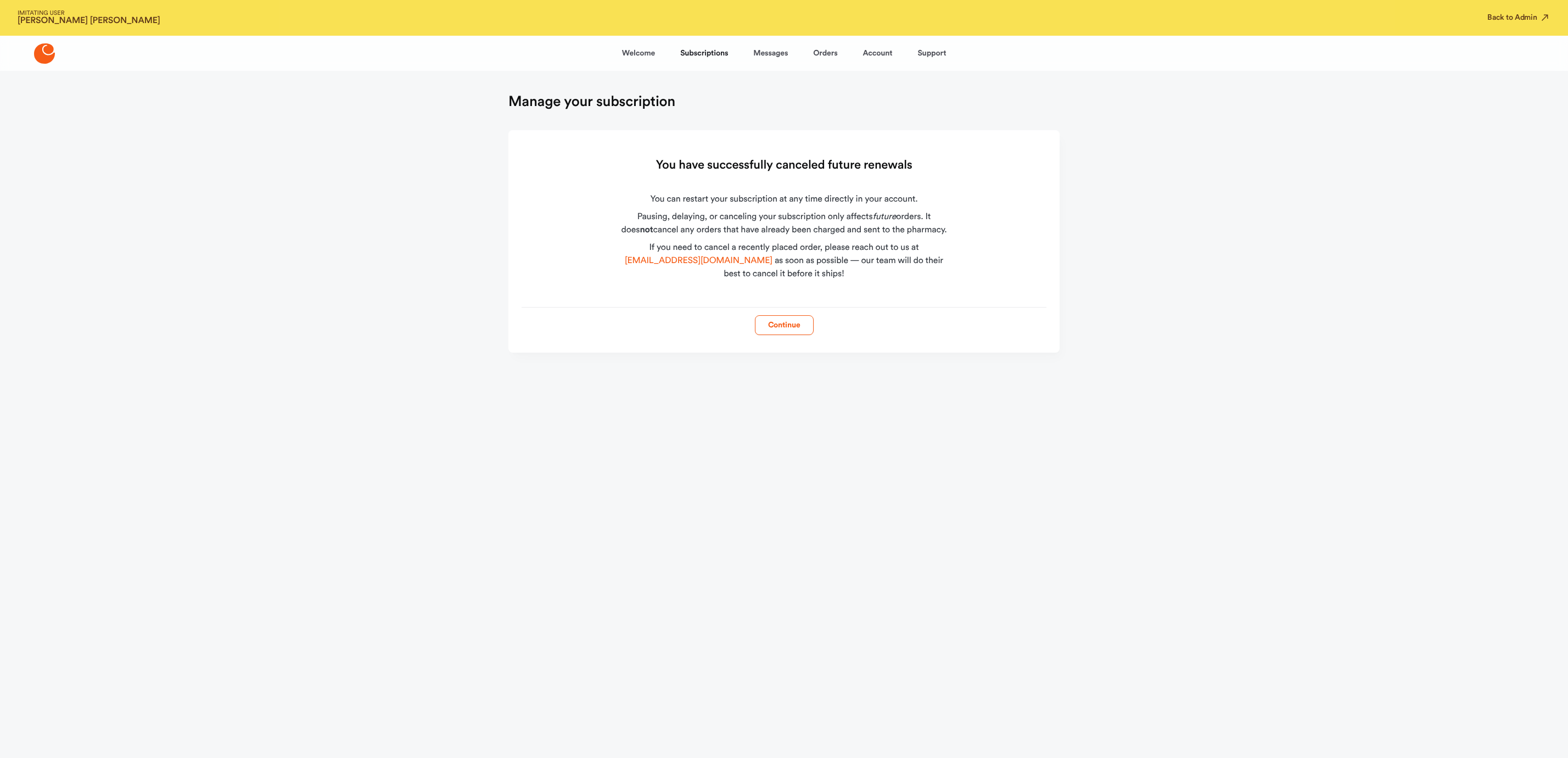
click at [780, 329] on button "Continue" at bounding box center [784, 324] width 59 height 20
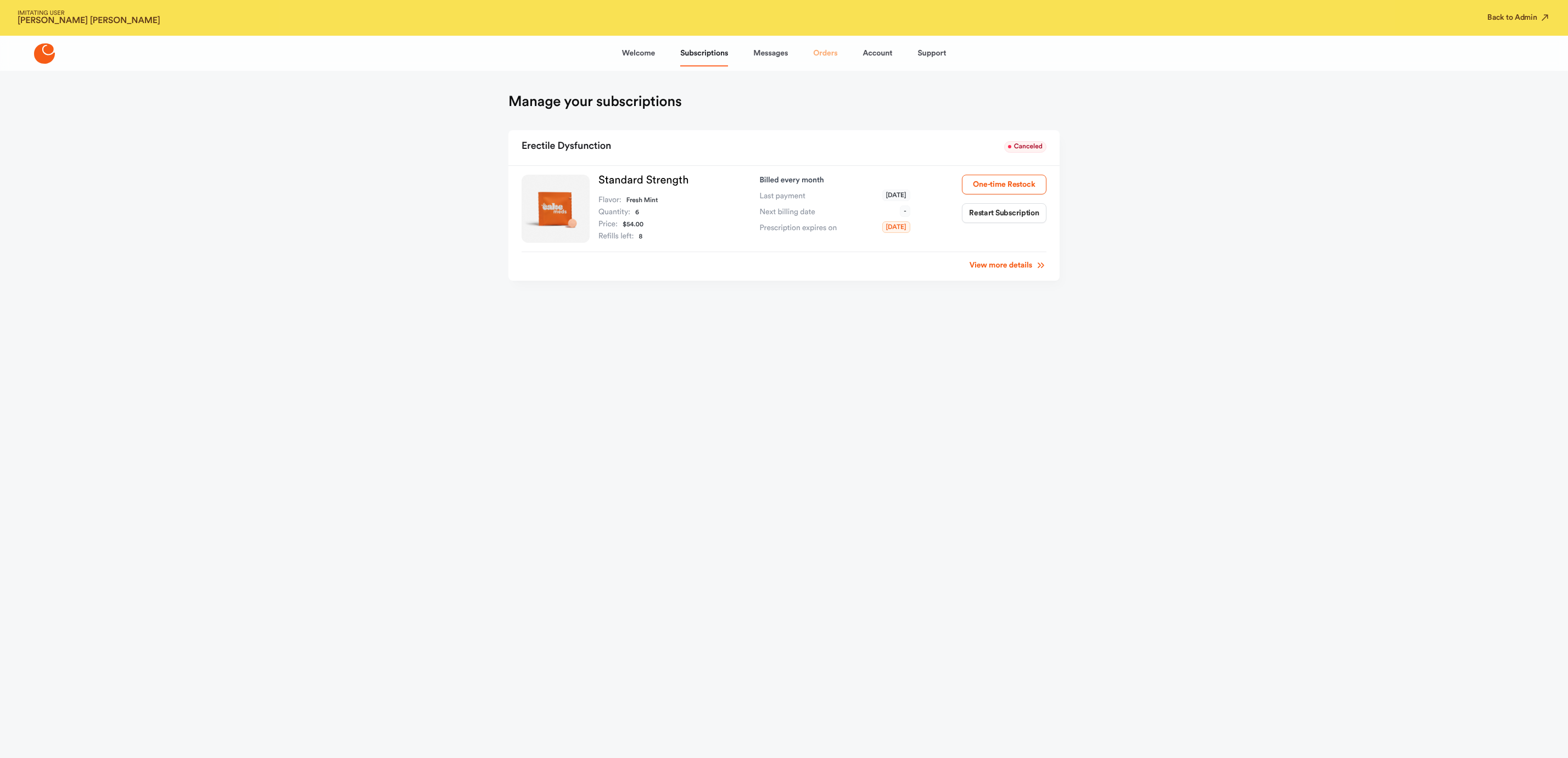
click at [817, 52] on link "Orders" at bounding box center [825, 53] width 24 height 26
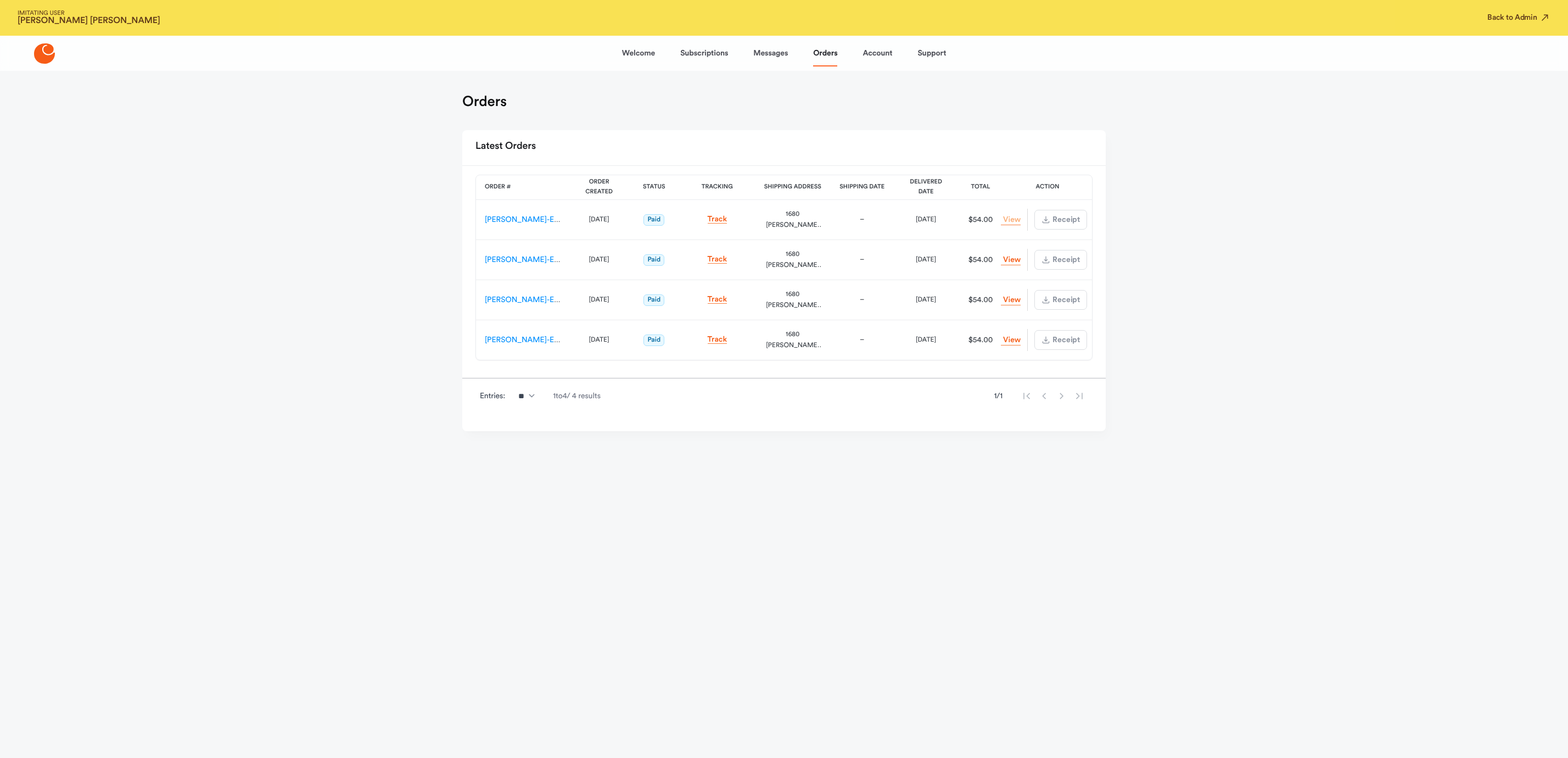
click at [1015, 216] on link "View Order" at bounding box center [1010, 220] width 20 height 10
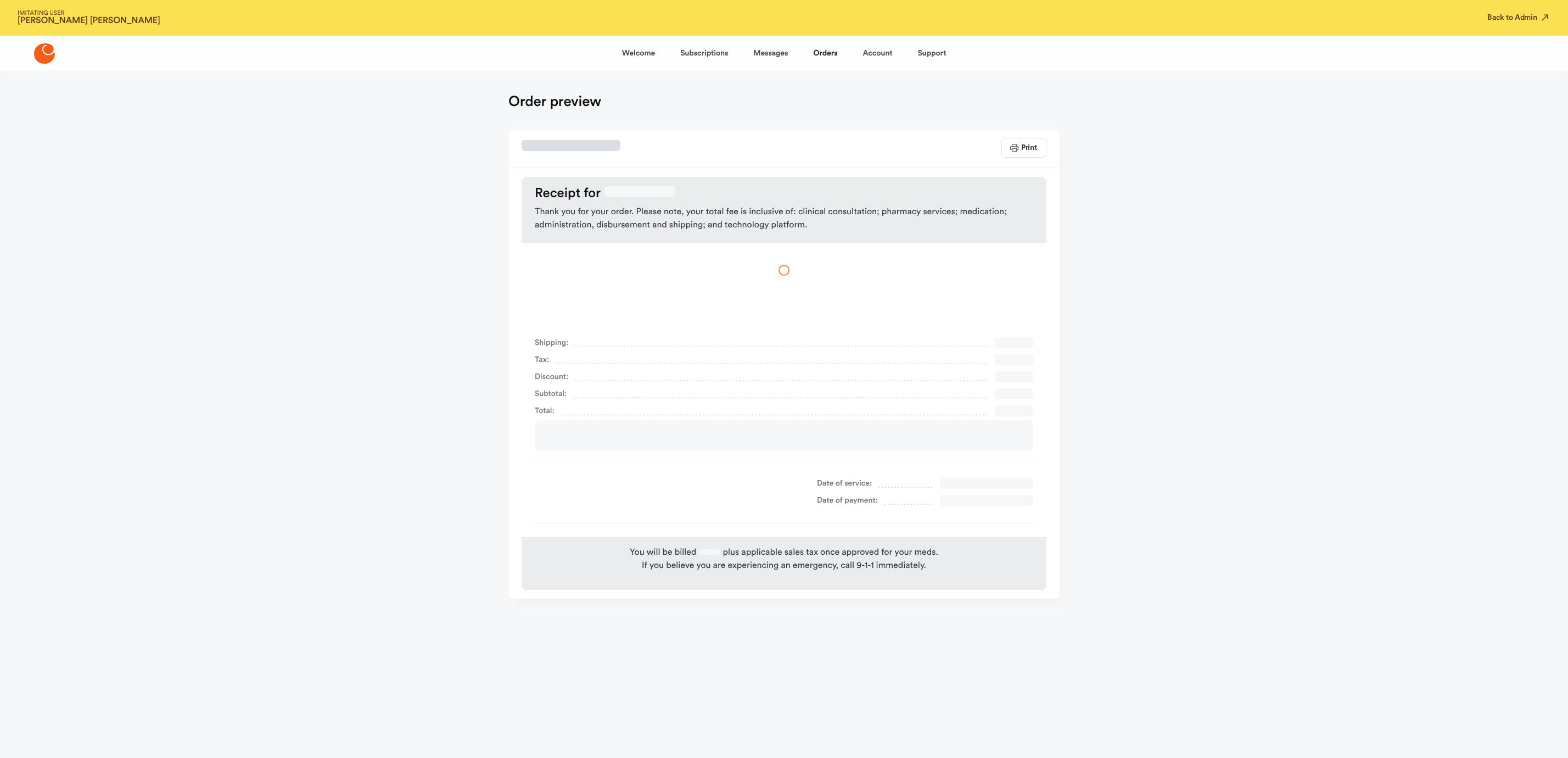
click at [1015, 216] on span "Thank you for your order. Please note, your total fee is inclusive of: clinical…" at bounding box center [784, 218] width 498 height 26
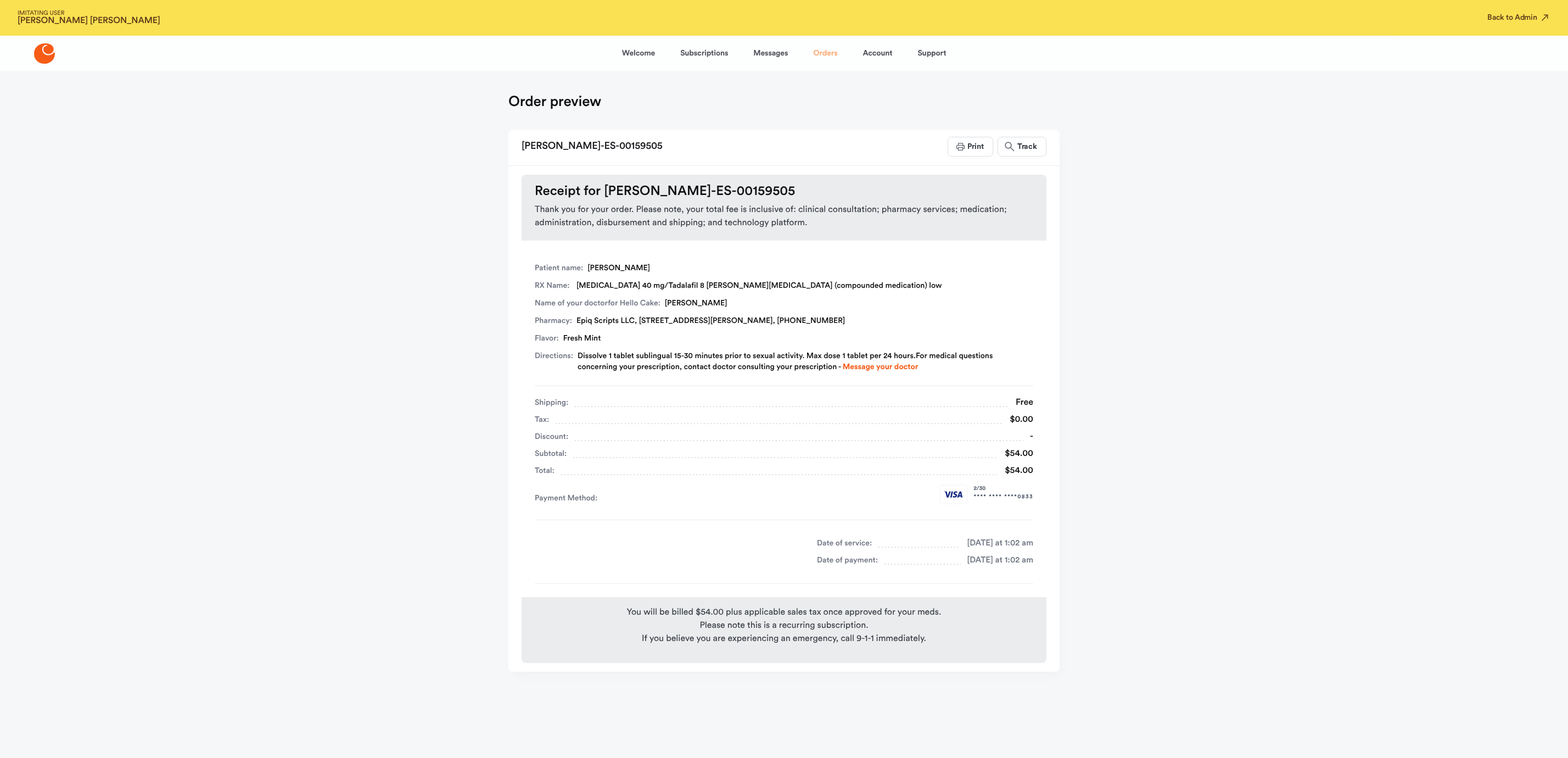
drag, startPoint x: 823, startPoint y: 48, endPoint x: 828, endPoint y: 53, distance: 7.1
click at [823, 48] on link "Orders" at bounding box center [825, 53] width 24 height 26
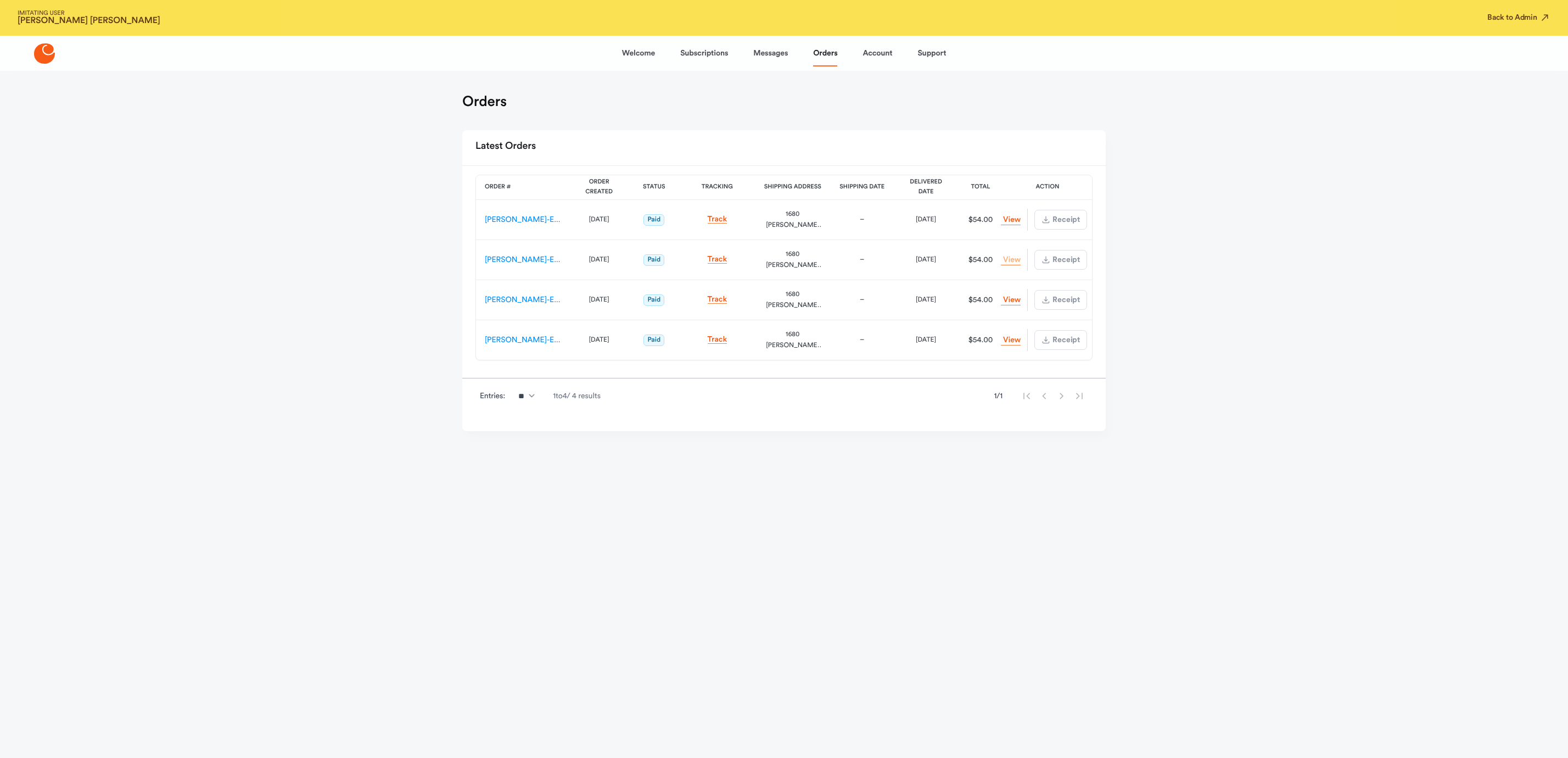
click at [1009, 259] on link "View Order" at bounding box center [1010, 260] width 20 height 10
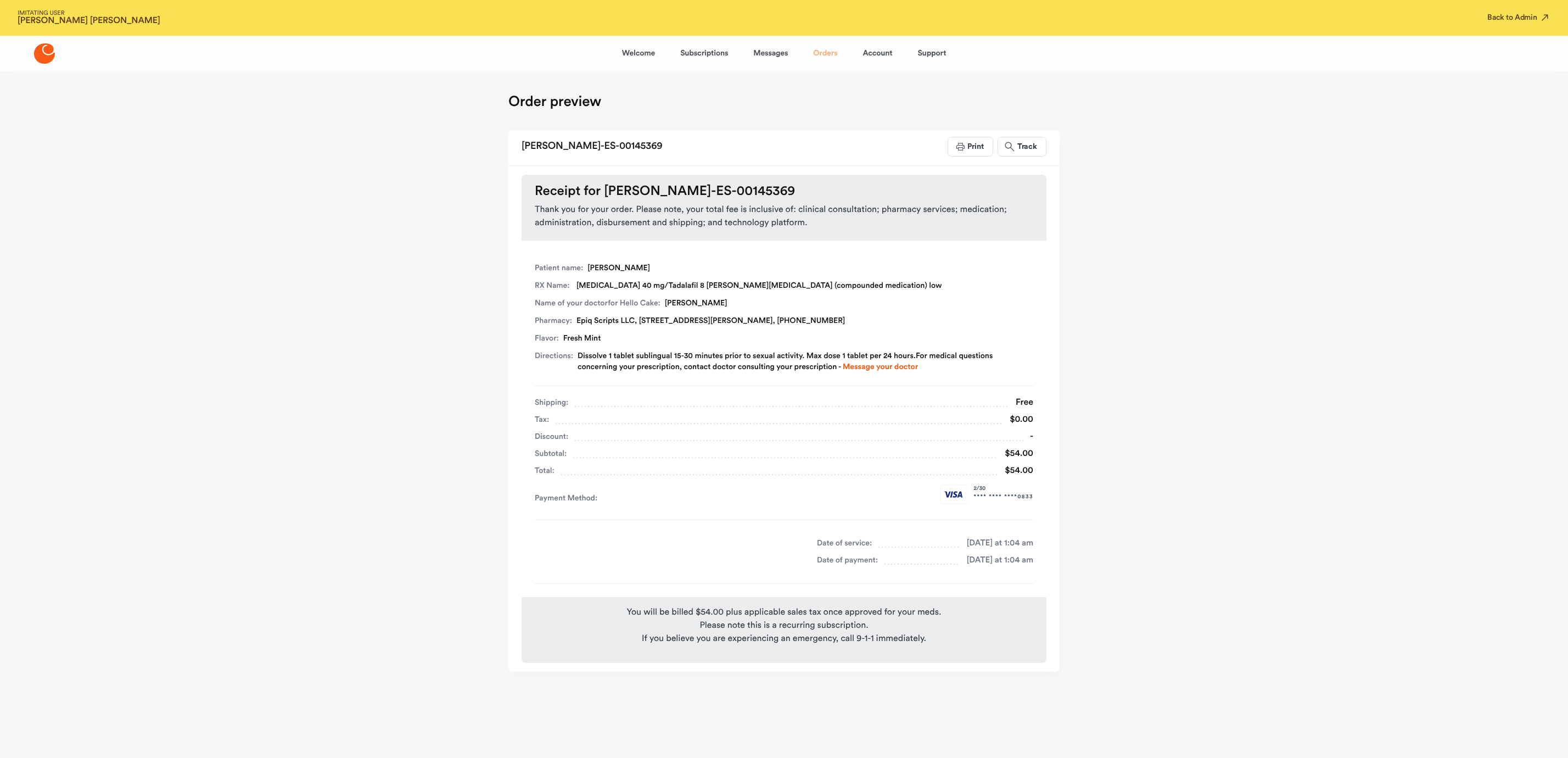
click at [823, 51] on link "Orders" at bounding box center [825, 53] width 24 height 26
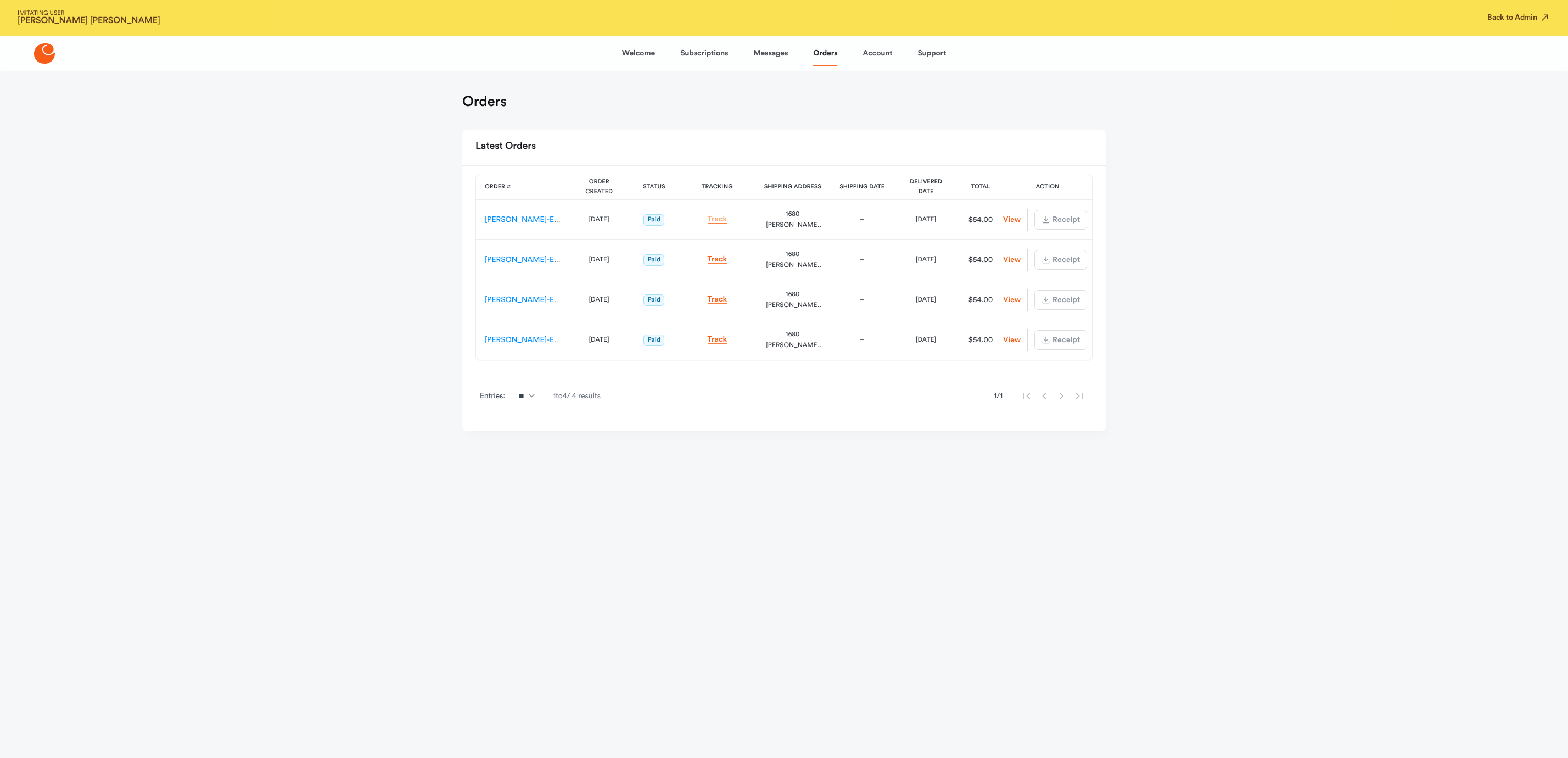
click at [717, 219] on link "Track" at bounding box center [717, 220] width 20 height 8
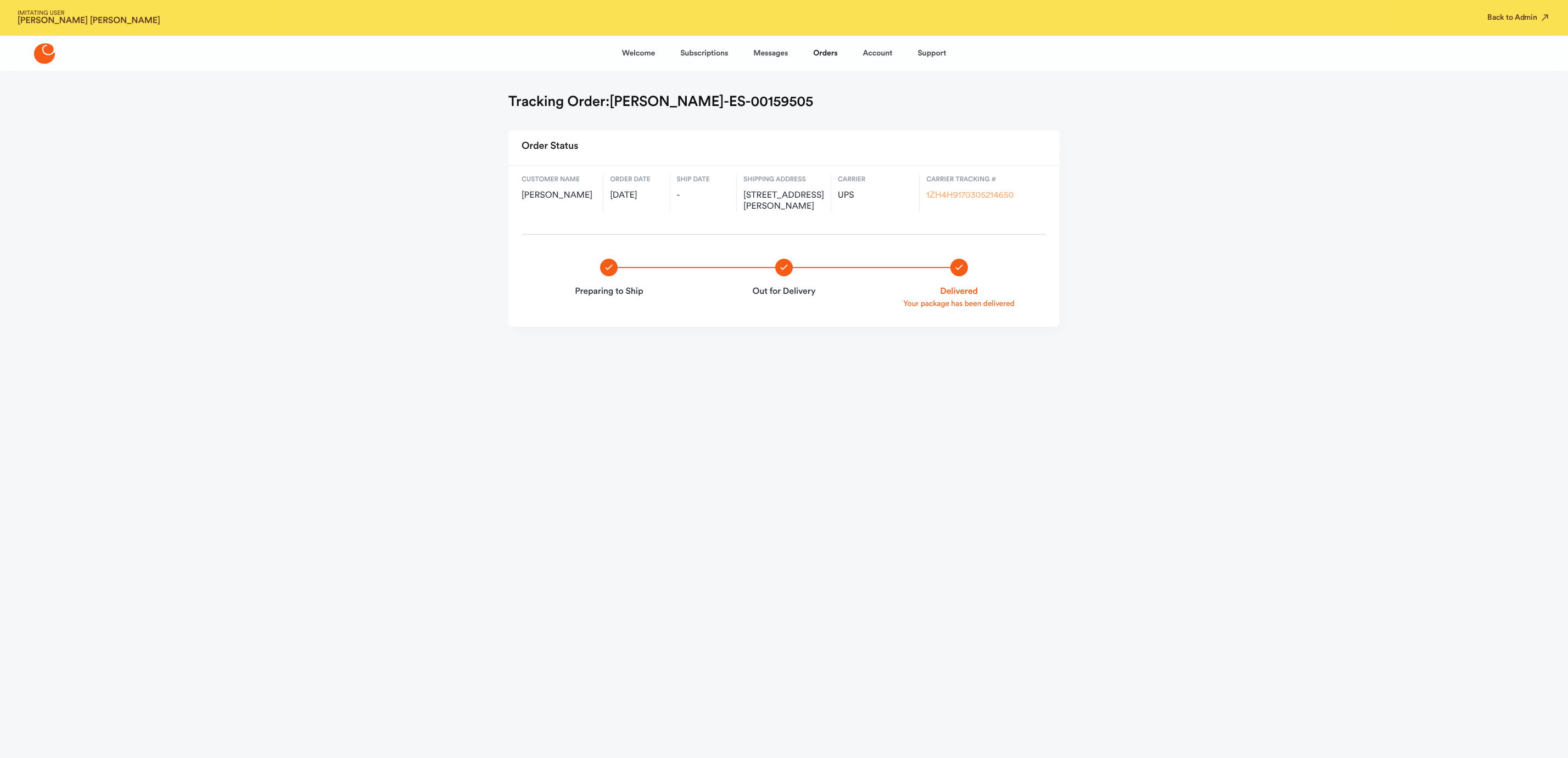
click at [952, 191] on link "1ZH4H9170305214650" at bounding box center [969, 195] width 87 height 8
click at [821, 53] on link "Orders" at bounding box center [825, 53] width 24 height 26
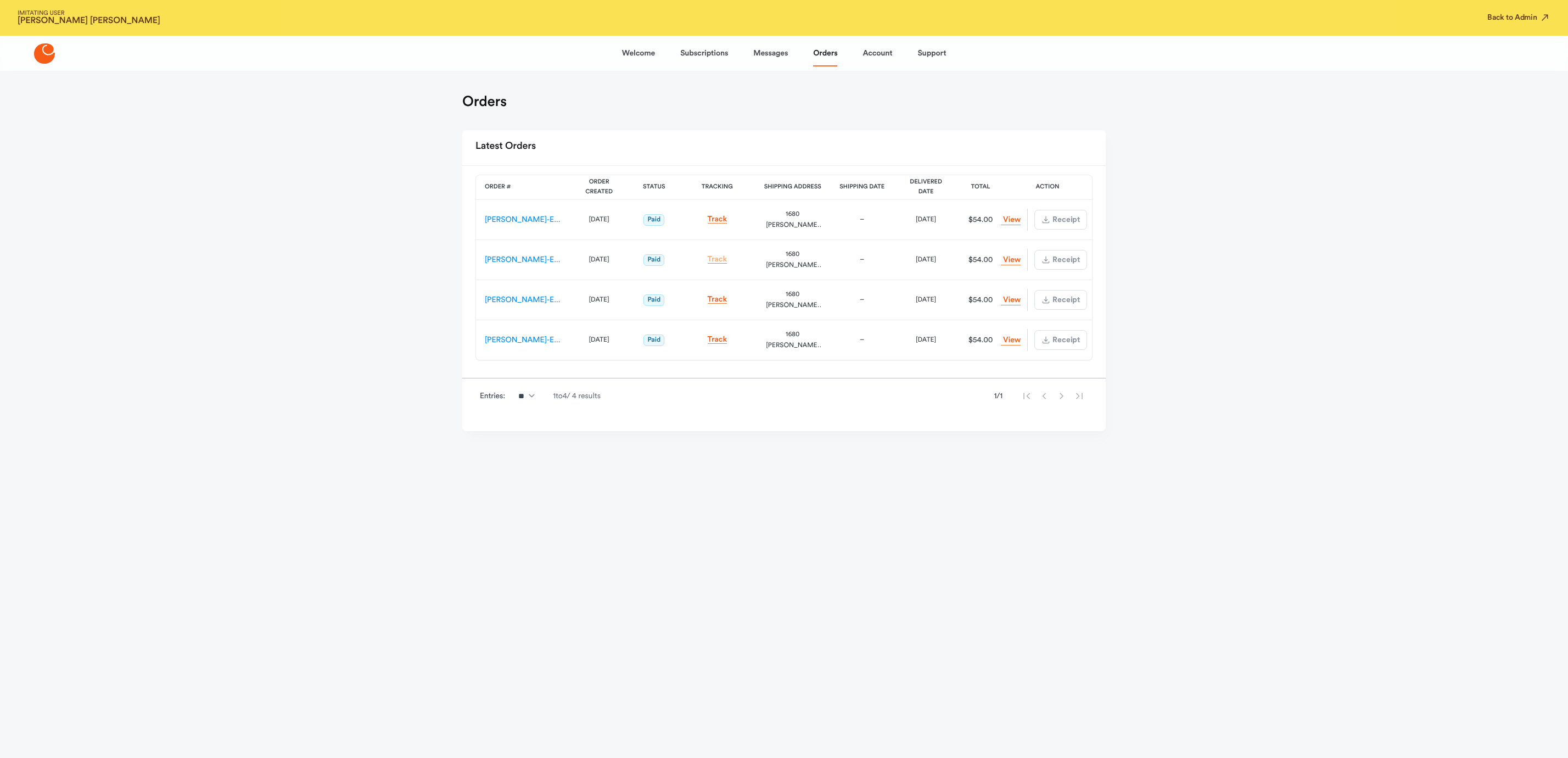
click at [716, 260] on link "Track" at bounding box center [717, 260] width 20 height 8
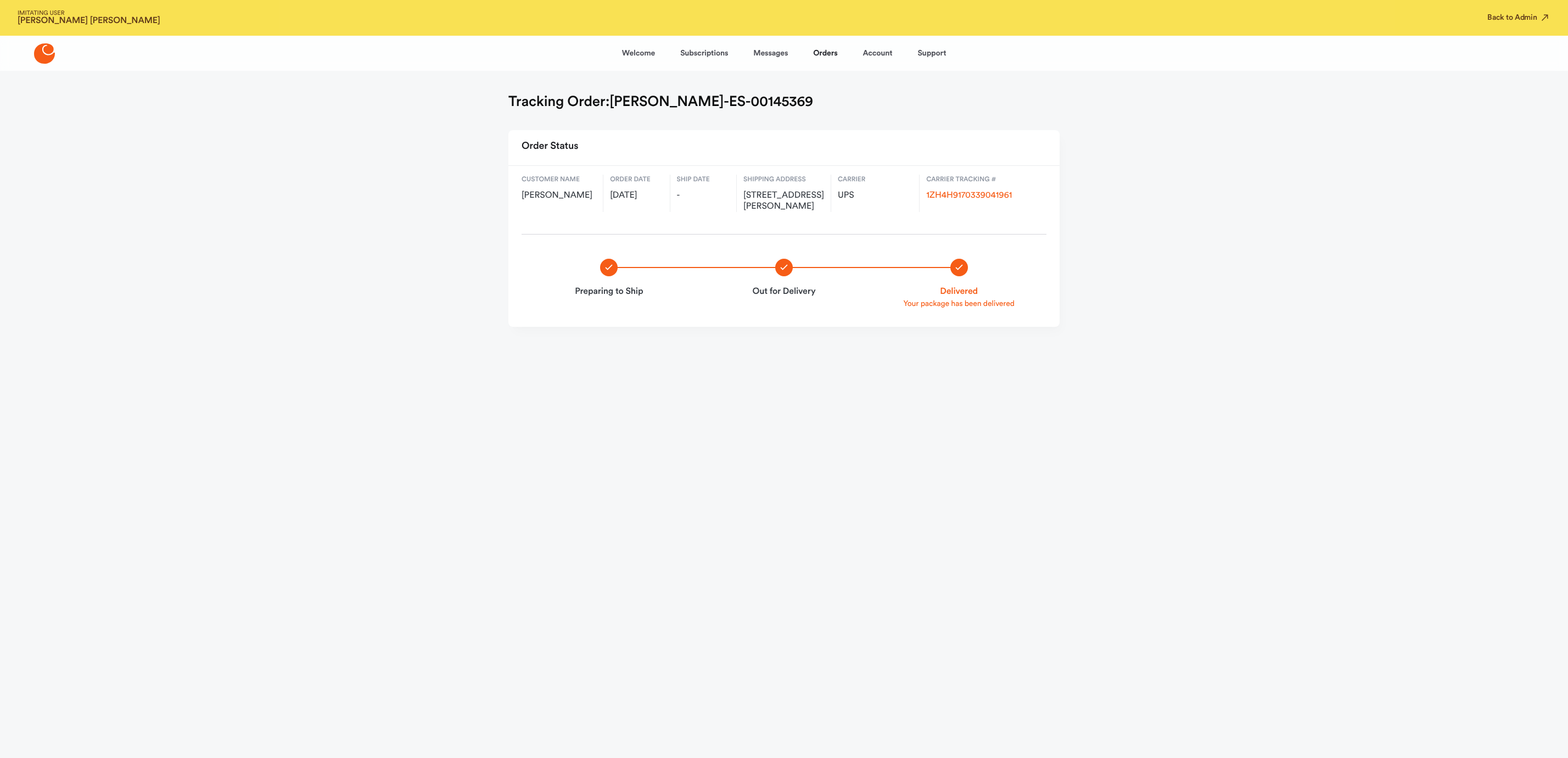
click at [969, 188] on div "Carrier Tracking # 1ZH4H9170339041961" at bounding box center [986, 194] width 121 height 37
click at [963, 191] on link "1ZH4H9170339041961" at bounding box center [969, 195] width 86 height 8
click at [872, 50] on link "Account" at bounding box center [877, 53] width 30 height 26
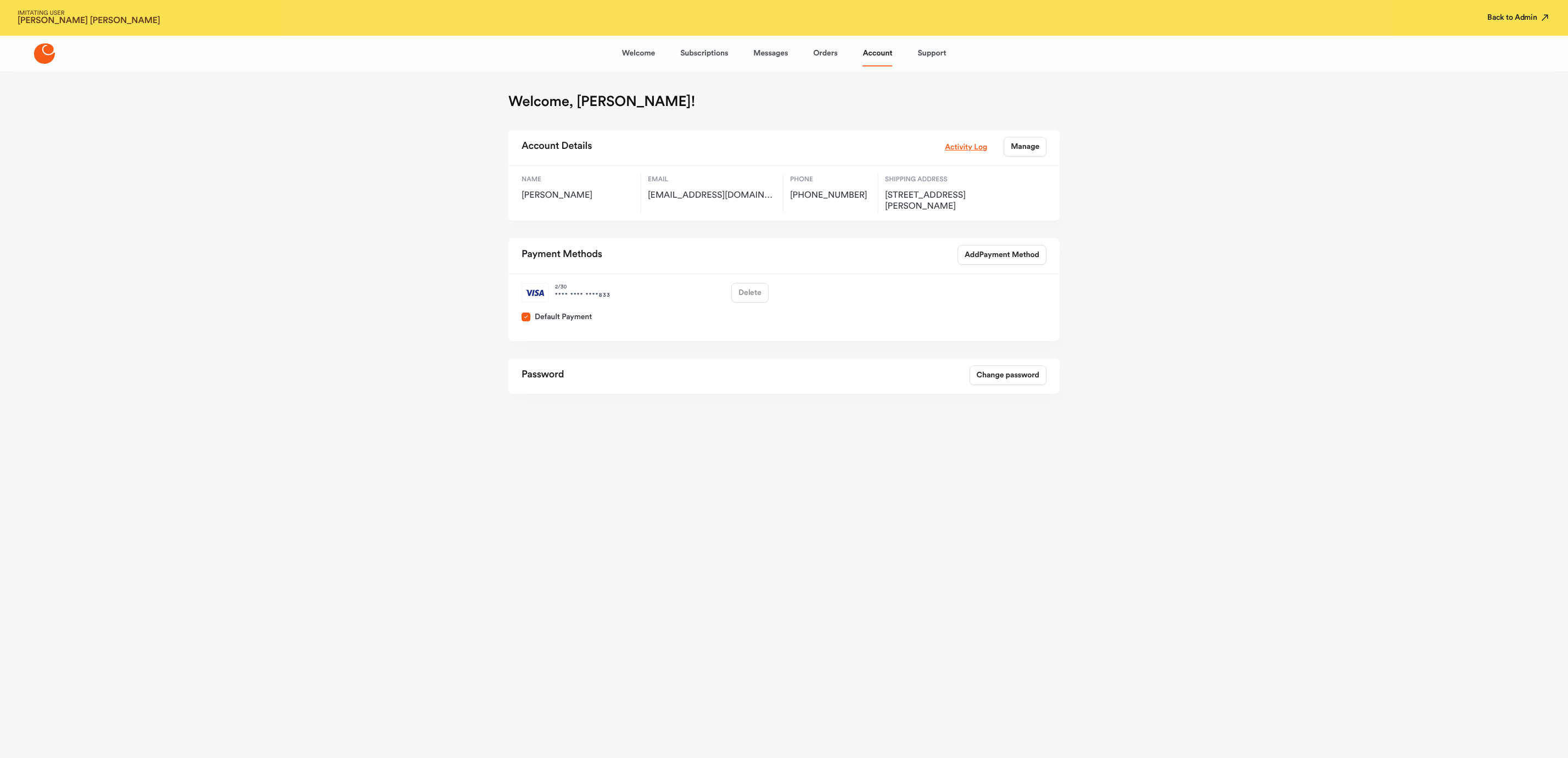
click at [1512, 14] on button "Back to Admin" at bounding box center [1519, 17] width 63 height 11
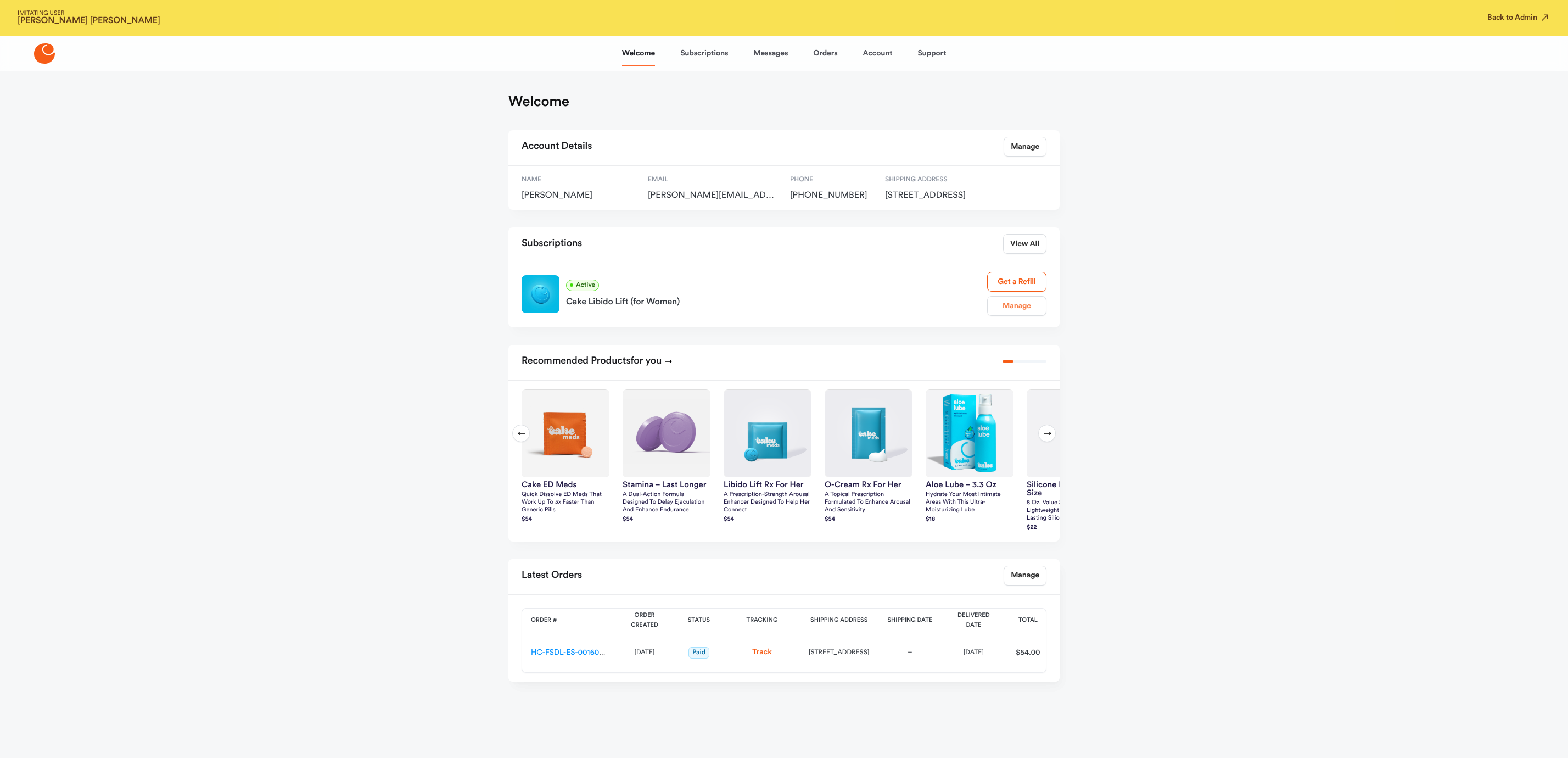
click at [1021, 316] on link "Manage" at bounding box center [1017, 306] width 59 height 20
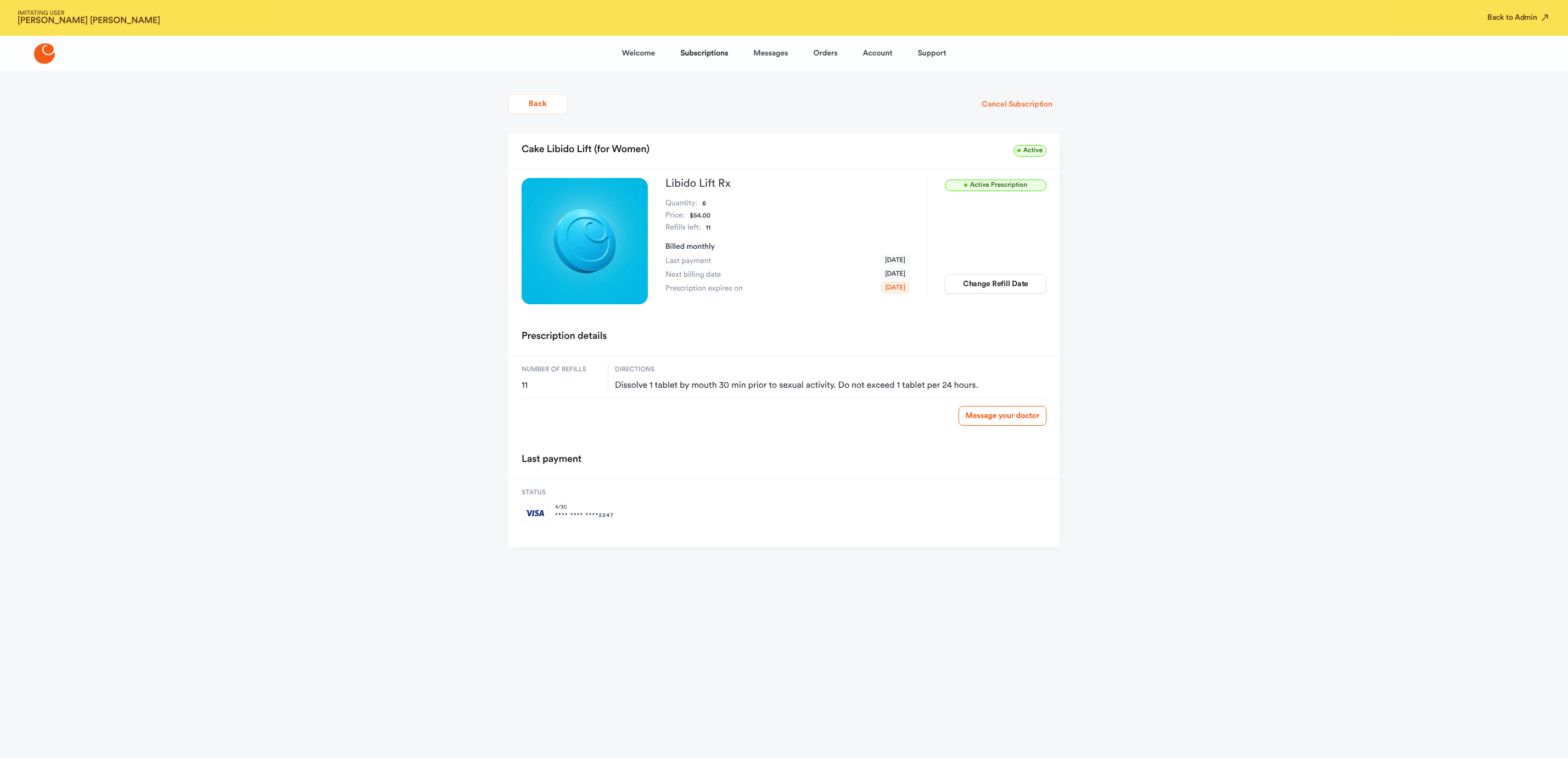
click at [1022, 104] on button "Cancel Subscription" at bounding box center [1017, 104] width 85 height 20
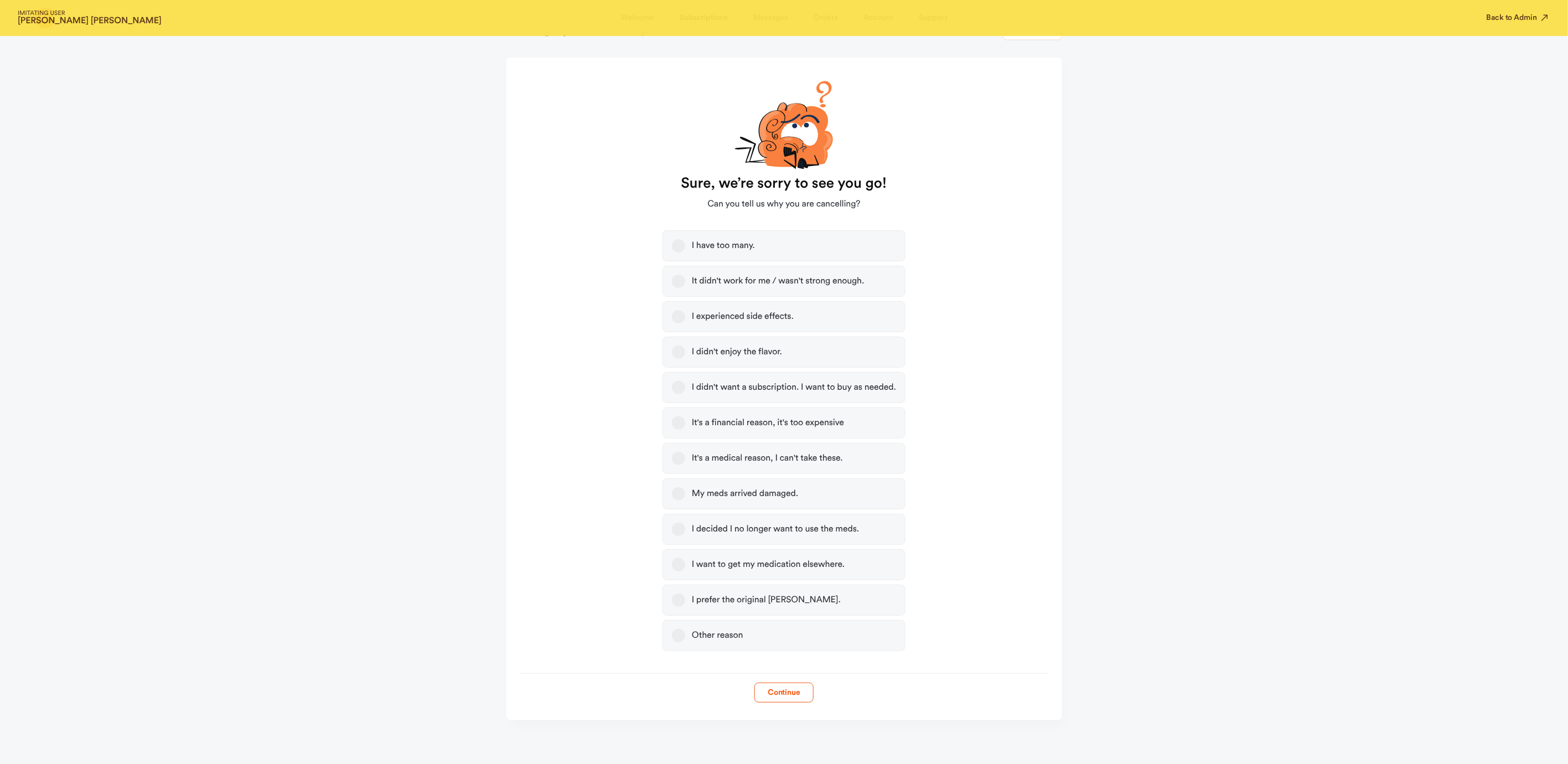
click at [672, 631] on button "Other reason" at bounding box center [678, 636] width 14 height 14
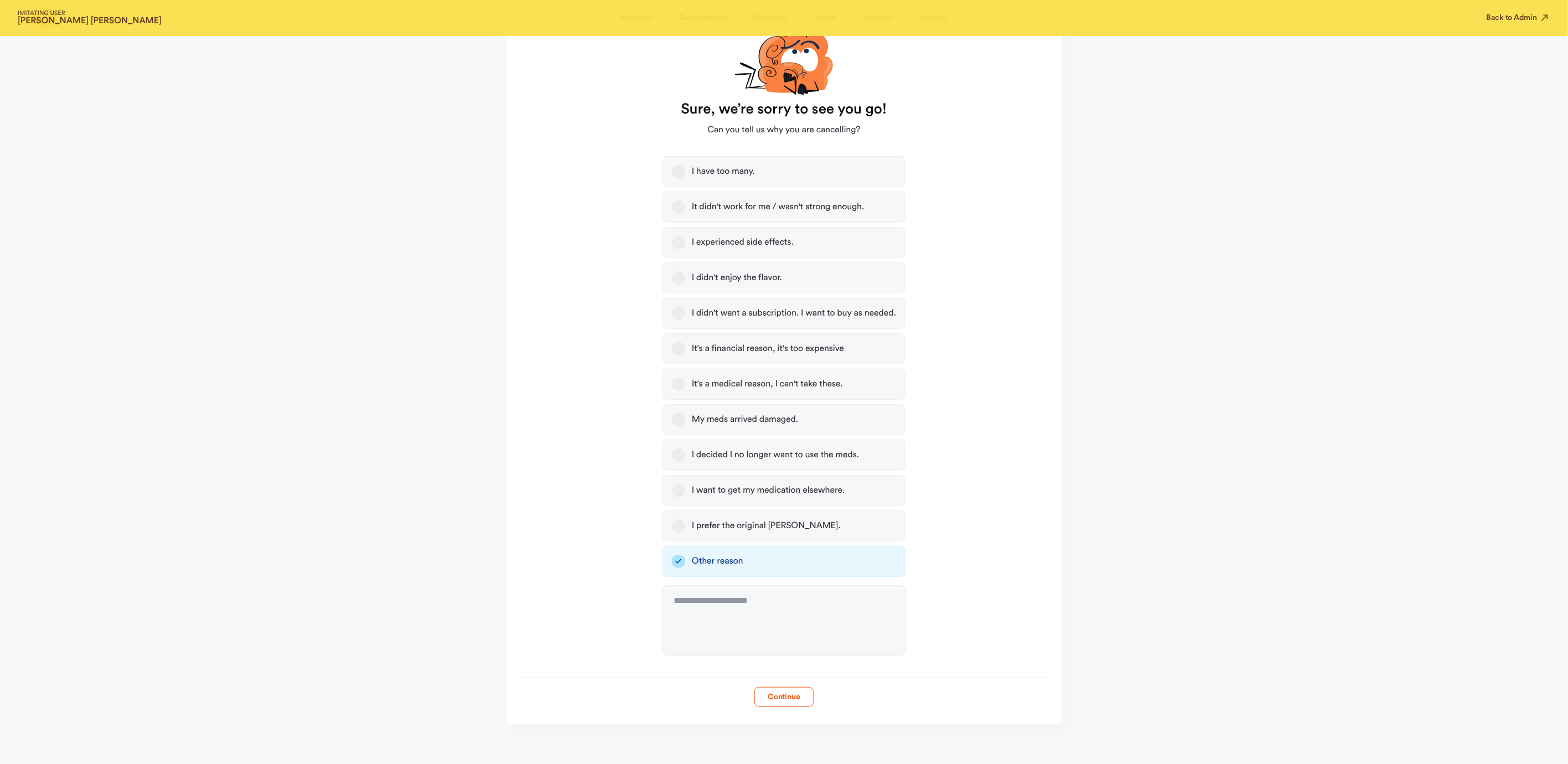
scroll to position [151, 0]
click at [699, 620] on textarea at bounding box center [784, 617] width 243 height 70
type textarea "**********"
click at [764, 695] on button "Continue" at bounding box center [784, 692] width 59 height 20
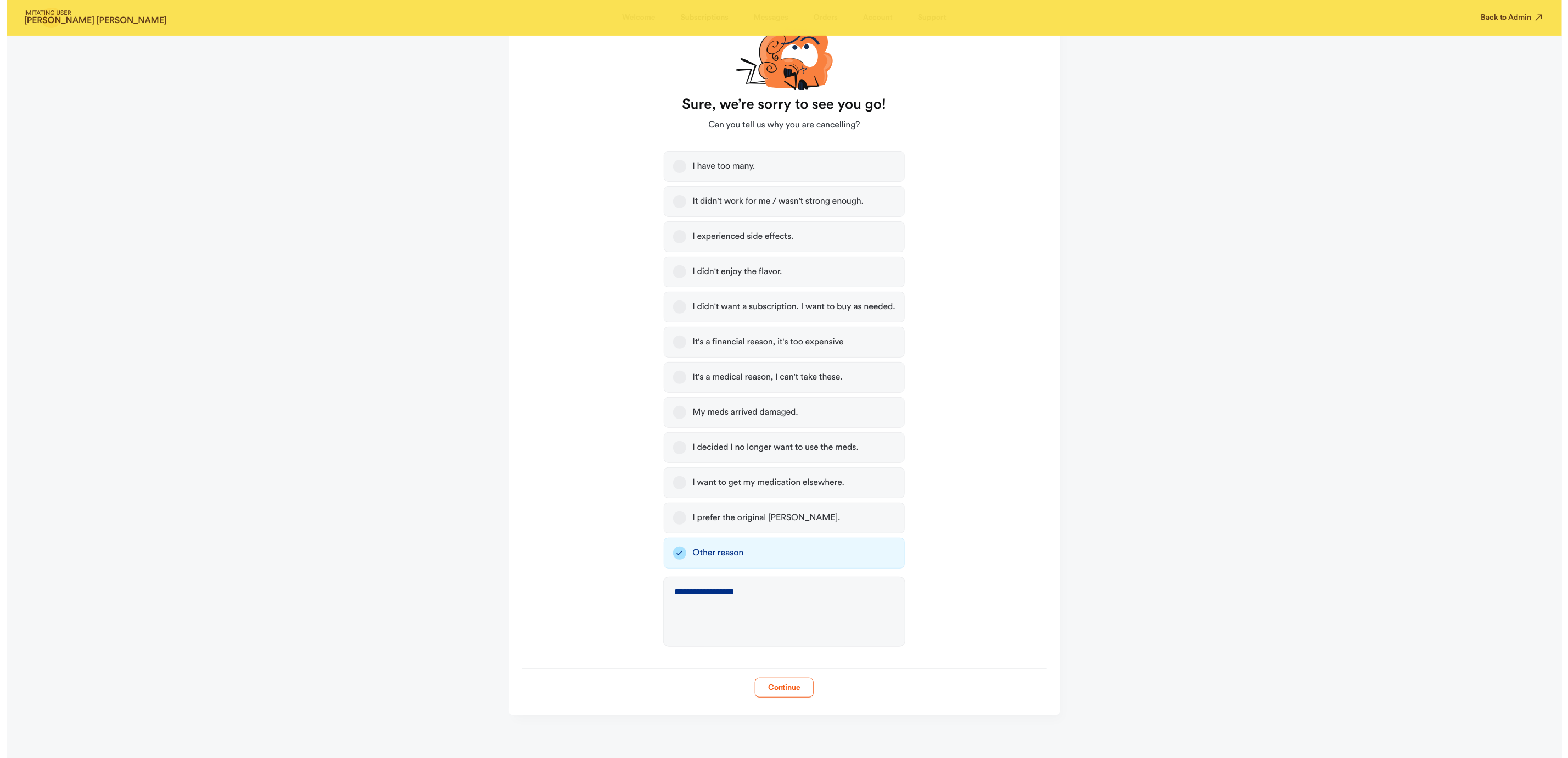
scroll to position [0, 0]
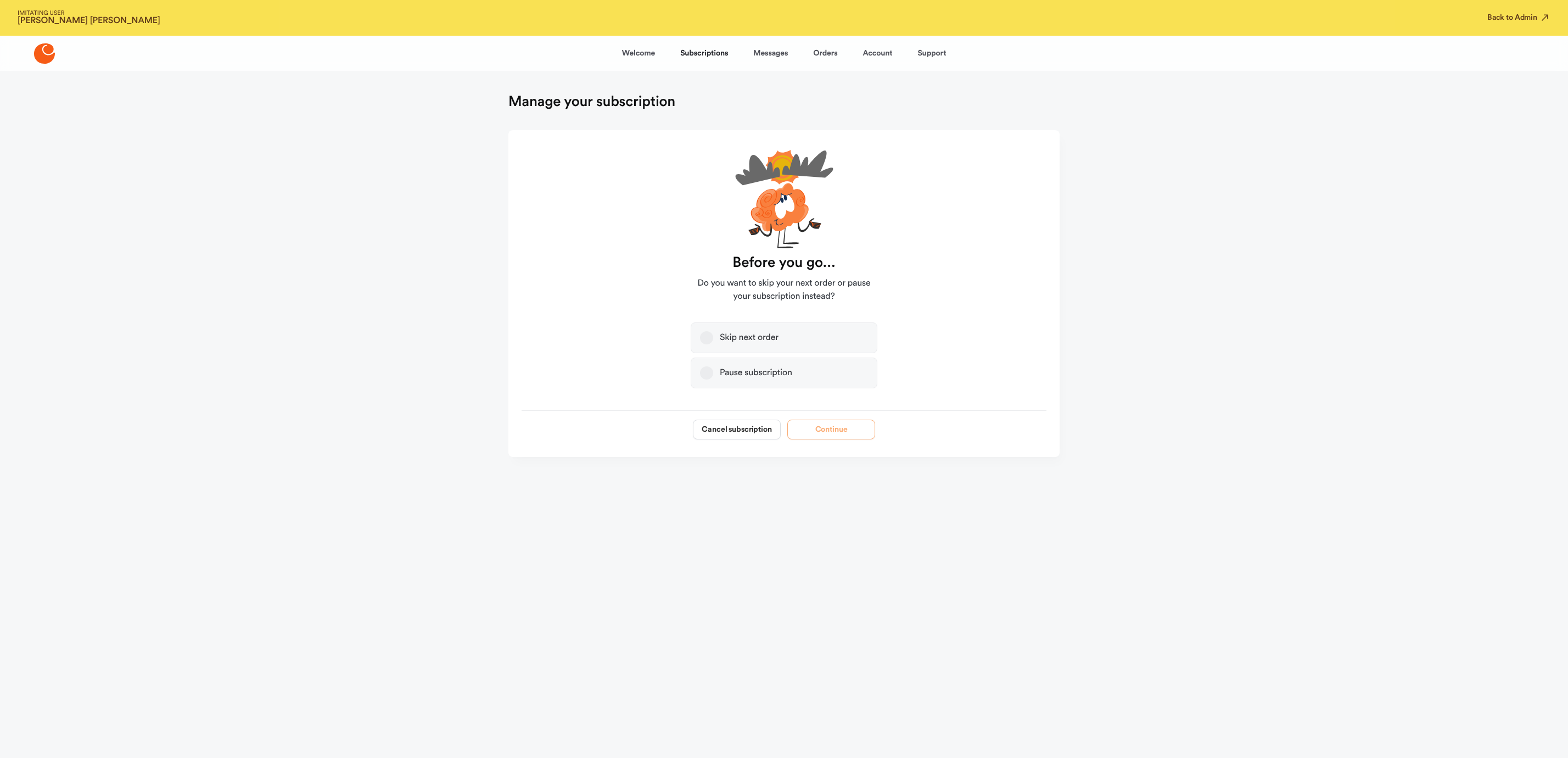
click at [724, 428] on button "Cancel subscription" at bounding box center [737, 429] width 88 height 20
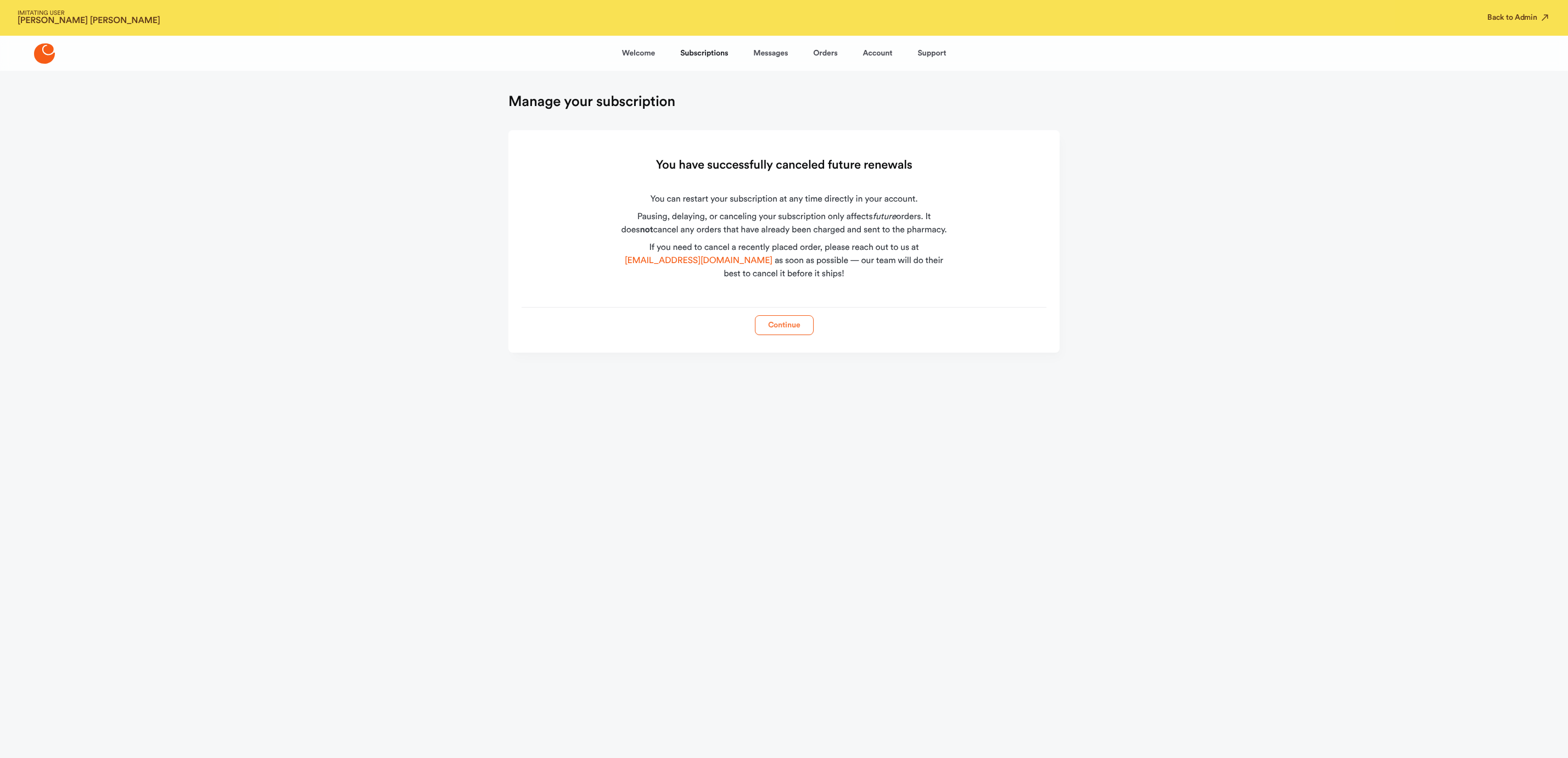
click at [776, 328] on button "Continue" at bounding box center [784, 324] width 59 height 20
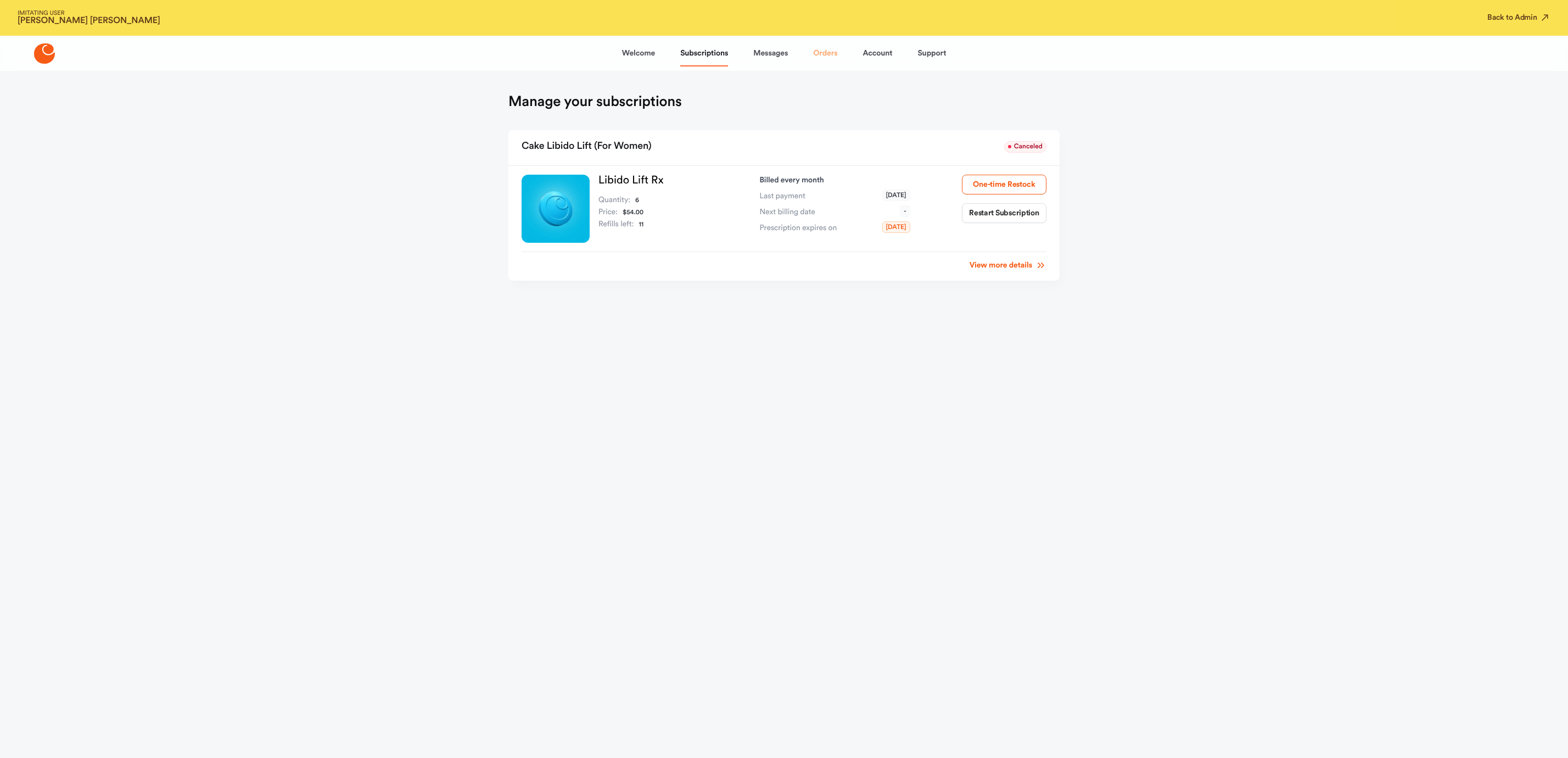
click at [823, 53] on link "Orders" at bounding box center [825, 53] width 24 height 26
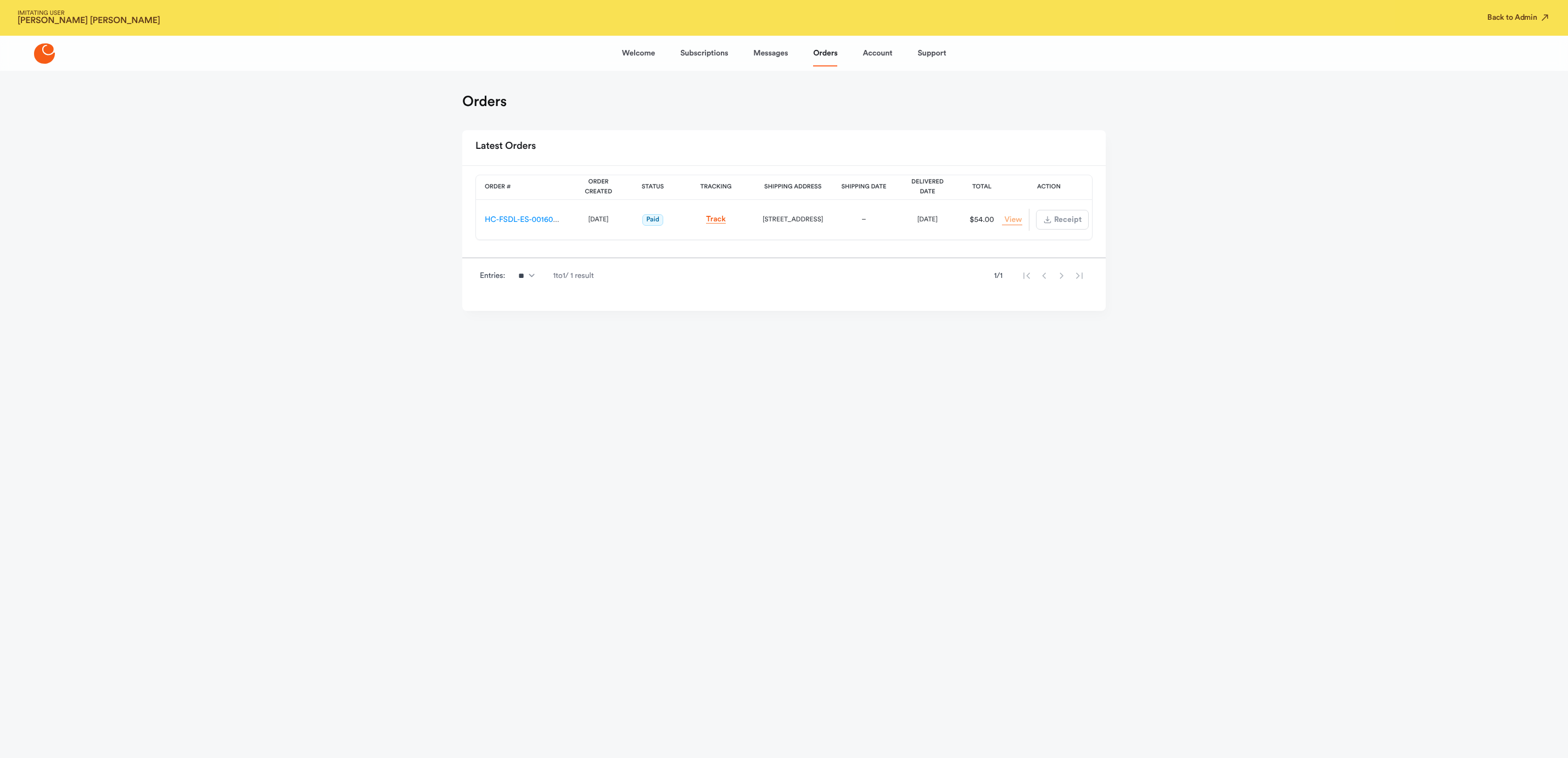
click at [1005, 219] on link "View Order" at bounding box center [1012, 220] width 20 height 10
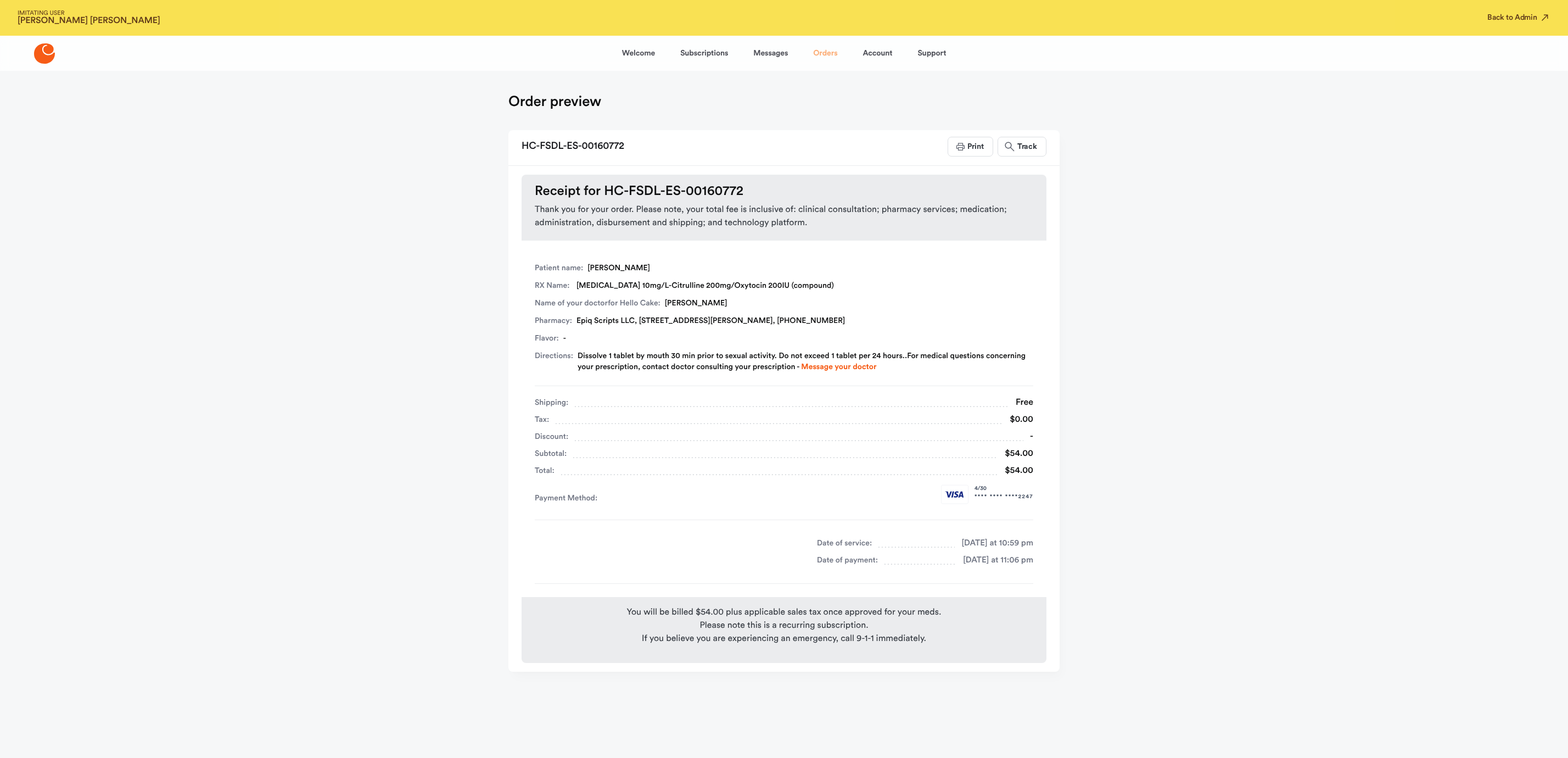
click at [829, 51] on link "Orders" at bounding box center [825, 53] width 24 height 26
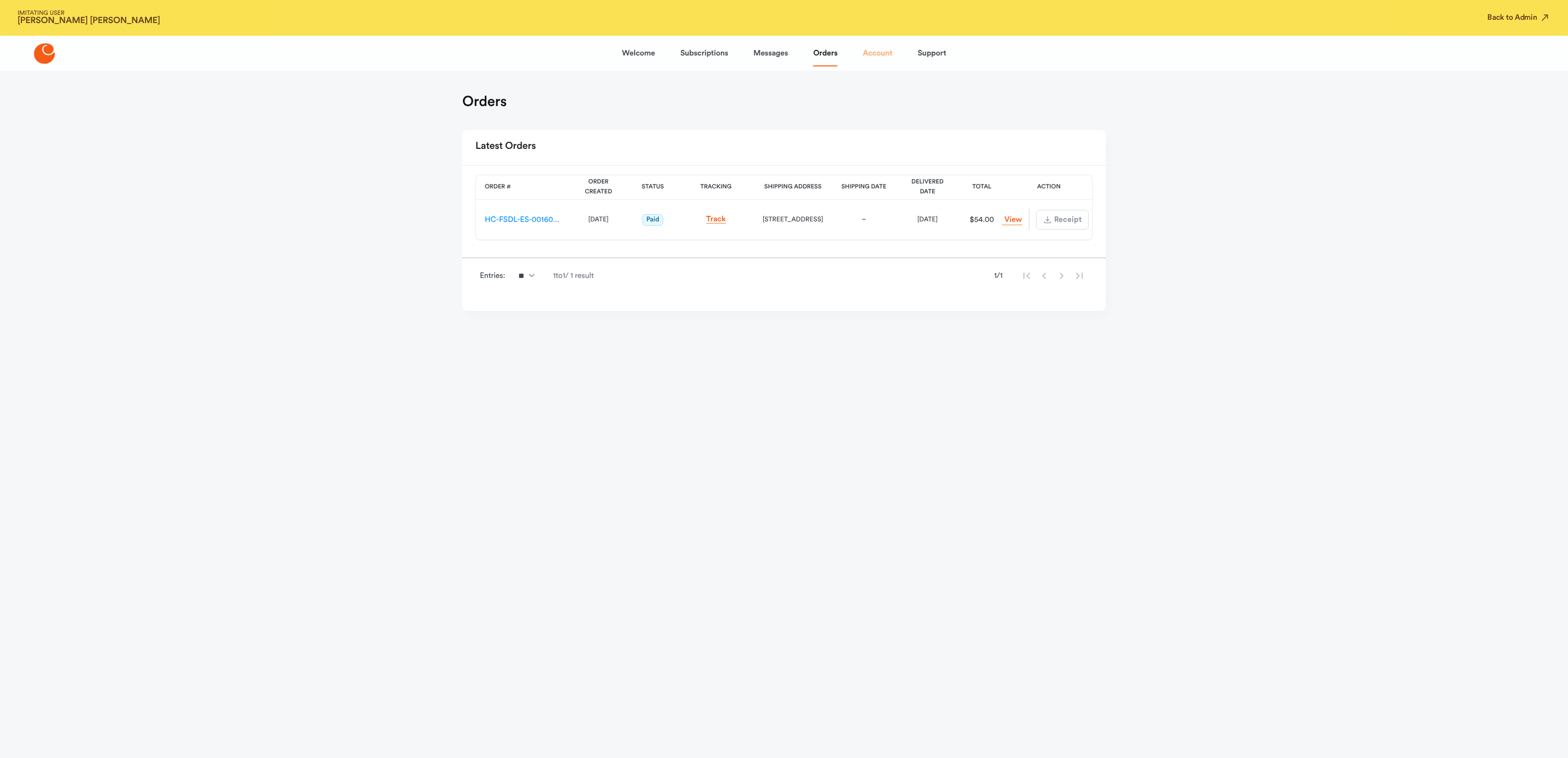
click at [876, 51] on link "Account" at bounding box center [877, 53] width 30 height 26
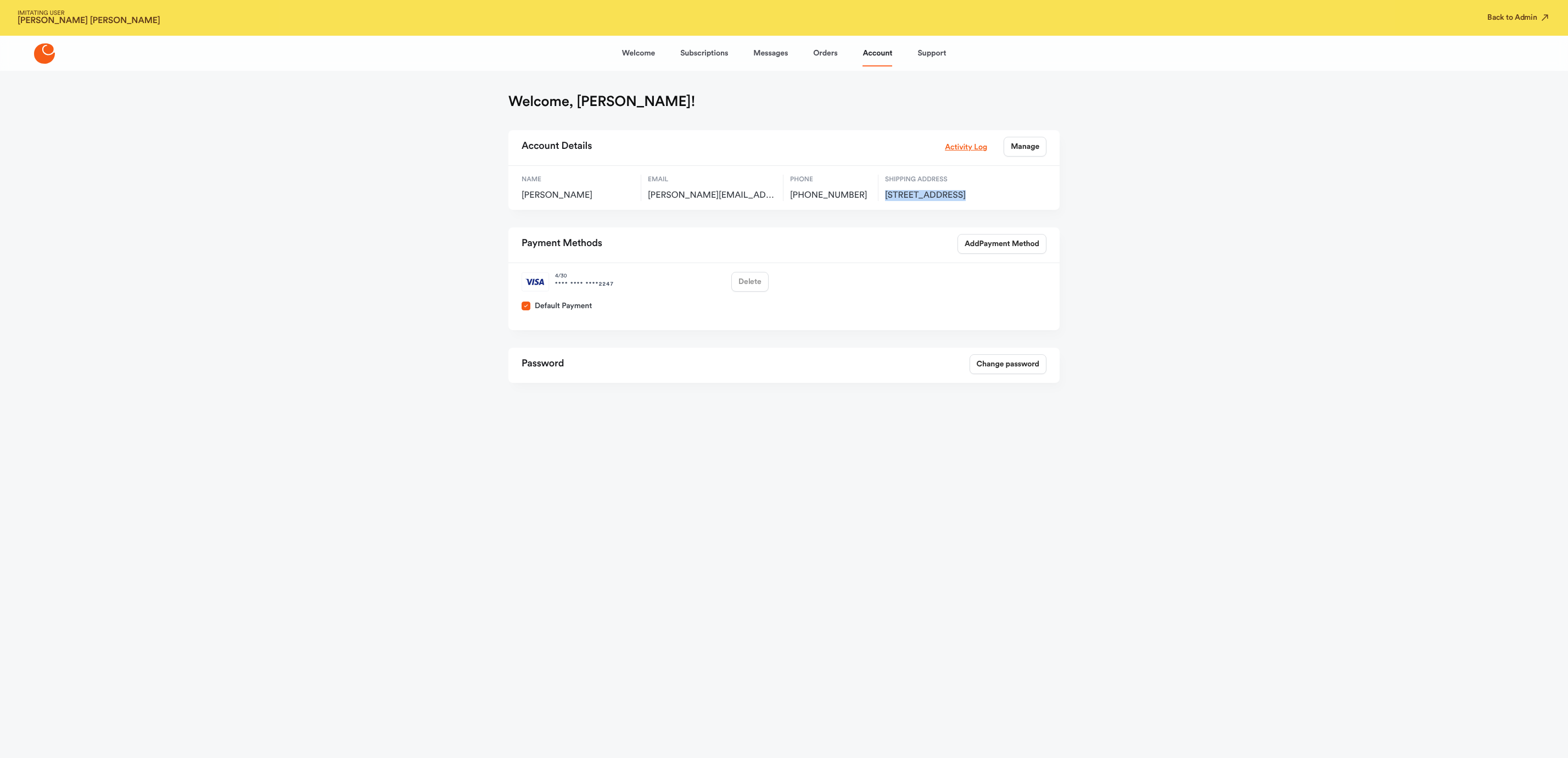
drag, startPoint x: 885, startPoint y: 194, endPoint x: 947, endPoint y: 194, distance: 62.0
click at [948, 193] on div "Name Denise Collado Email denise.col47@gmail.com Phone +13472966125 Shipping Ad…" at bounding box center [784, 188] width 551 height 44
copy span "445 56th Street,"
drag, startPoint x: 822, startPoint y: 49, endPoint x: 816, endPoint y: 84, distance: 35.5
click at [822, 49] on link "Orders" at bounding box center [825, 53] width 24 height 26
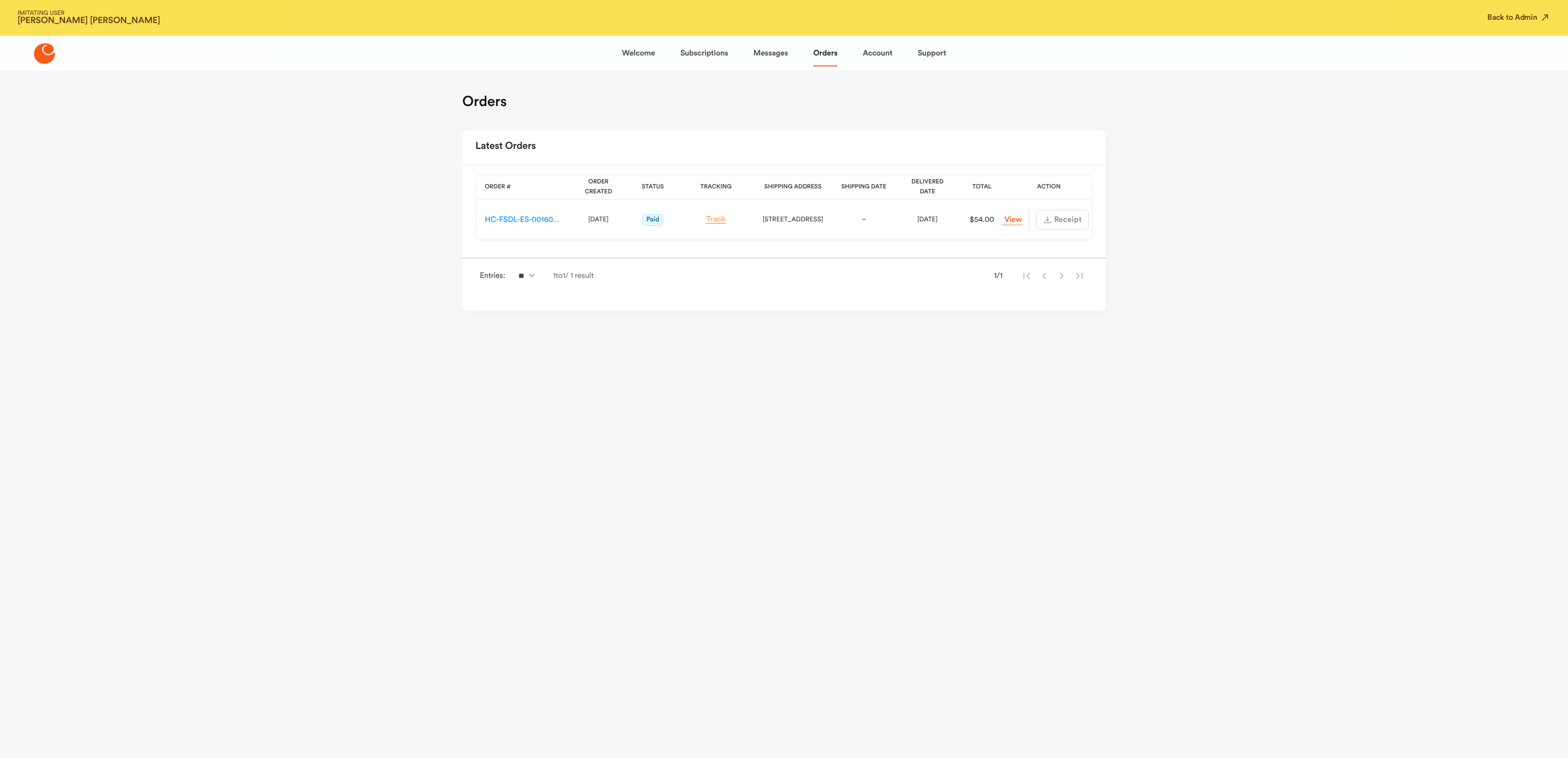
click at [721, 220] on link "Track" at bounding box center [716, 220] width 20 height 8
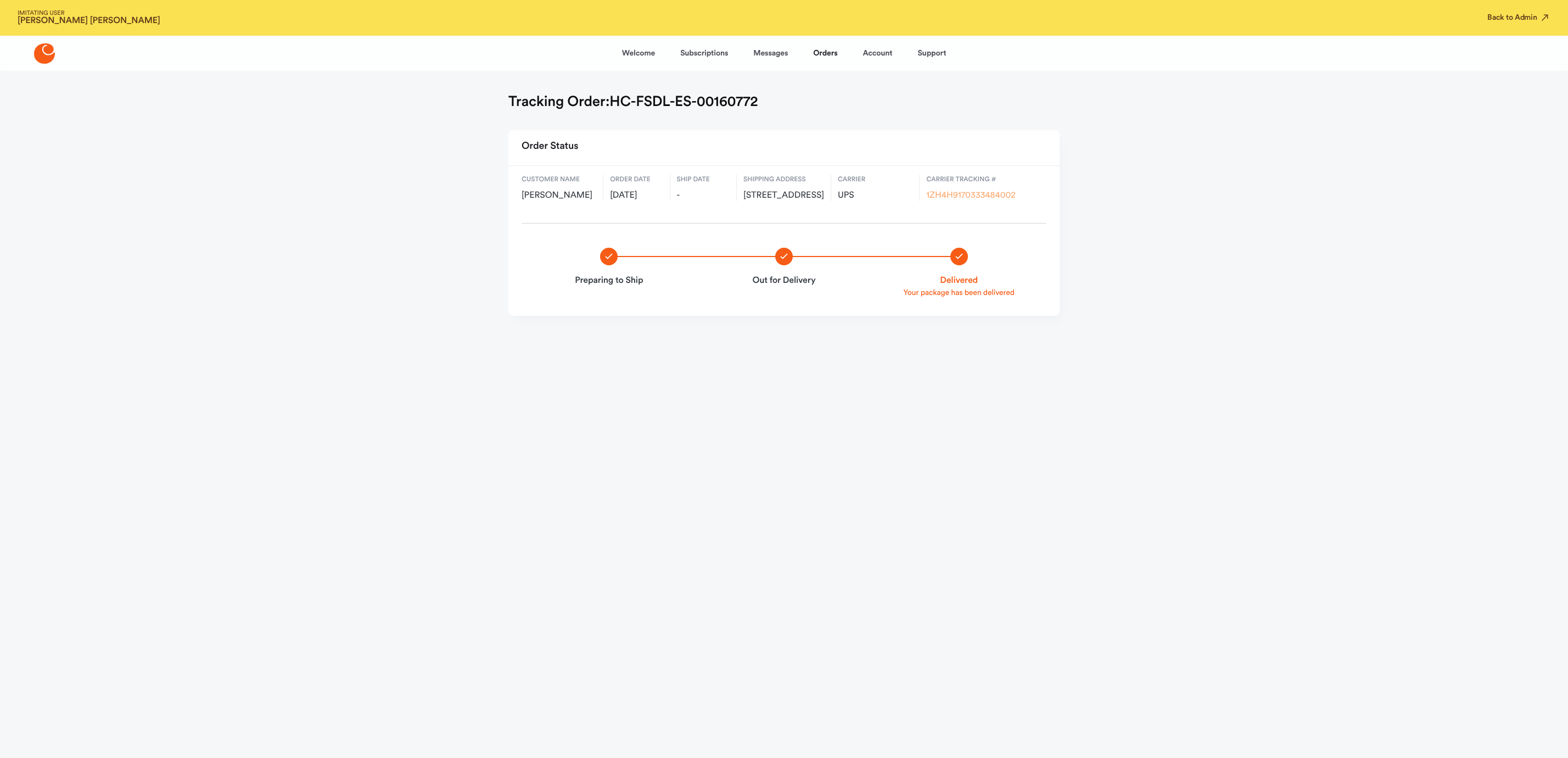
click at [1001, 194] on link "1ZH4H9170333484002" at bounding box center [970, 195] width 89 height 8
